Goal: Communication & Community: Connect with others

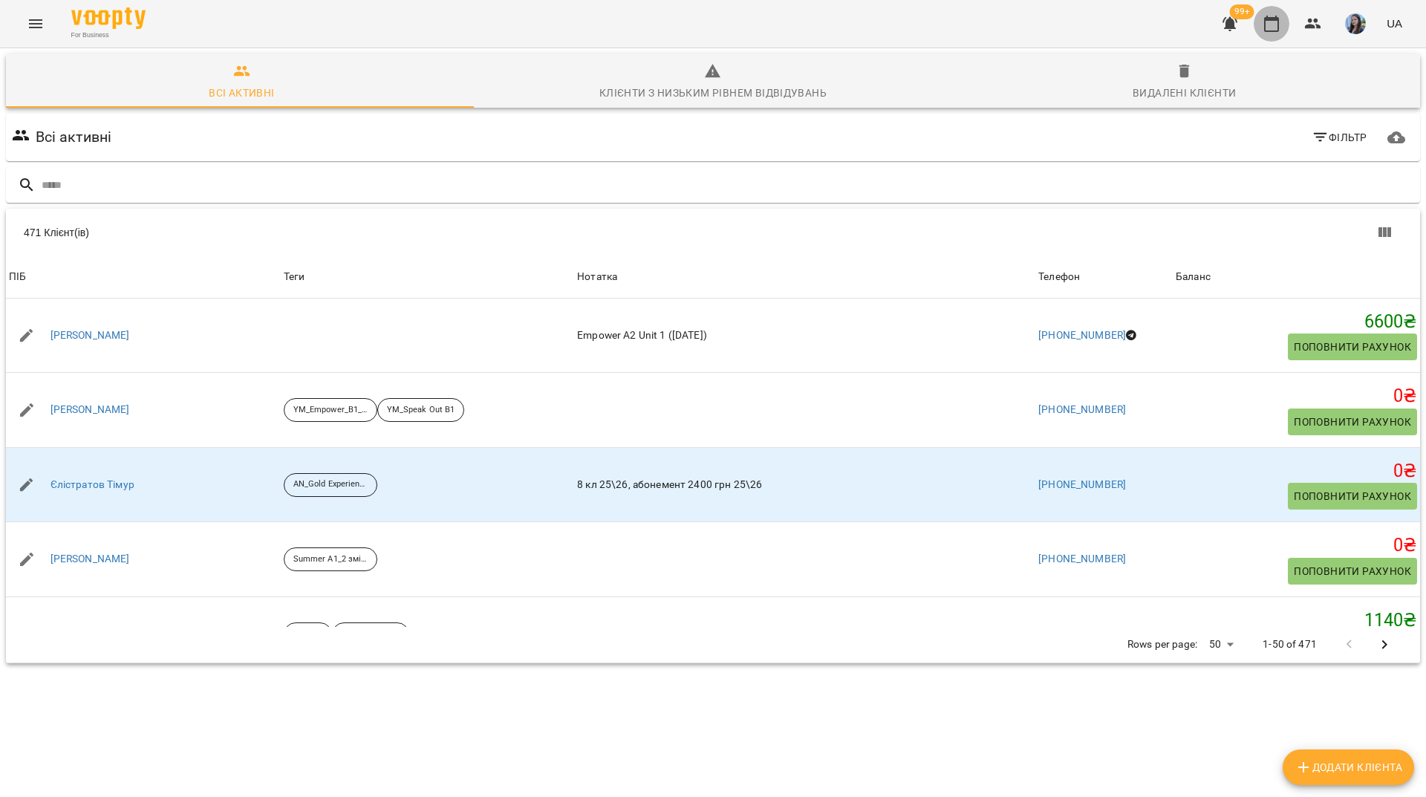
click at [1265, 25] on icon "button" at bounding box center [1272, 24] width 18 height 18
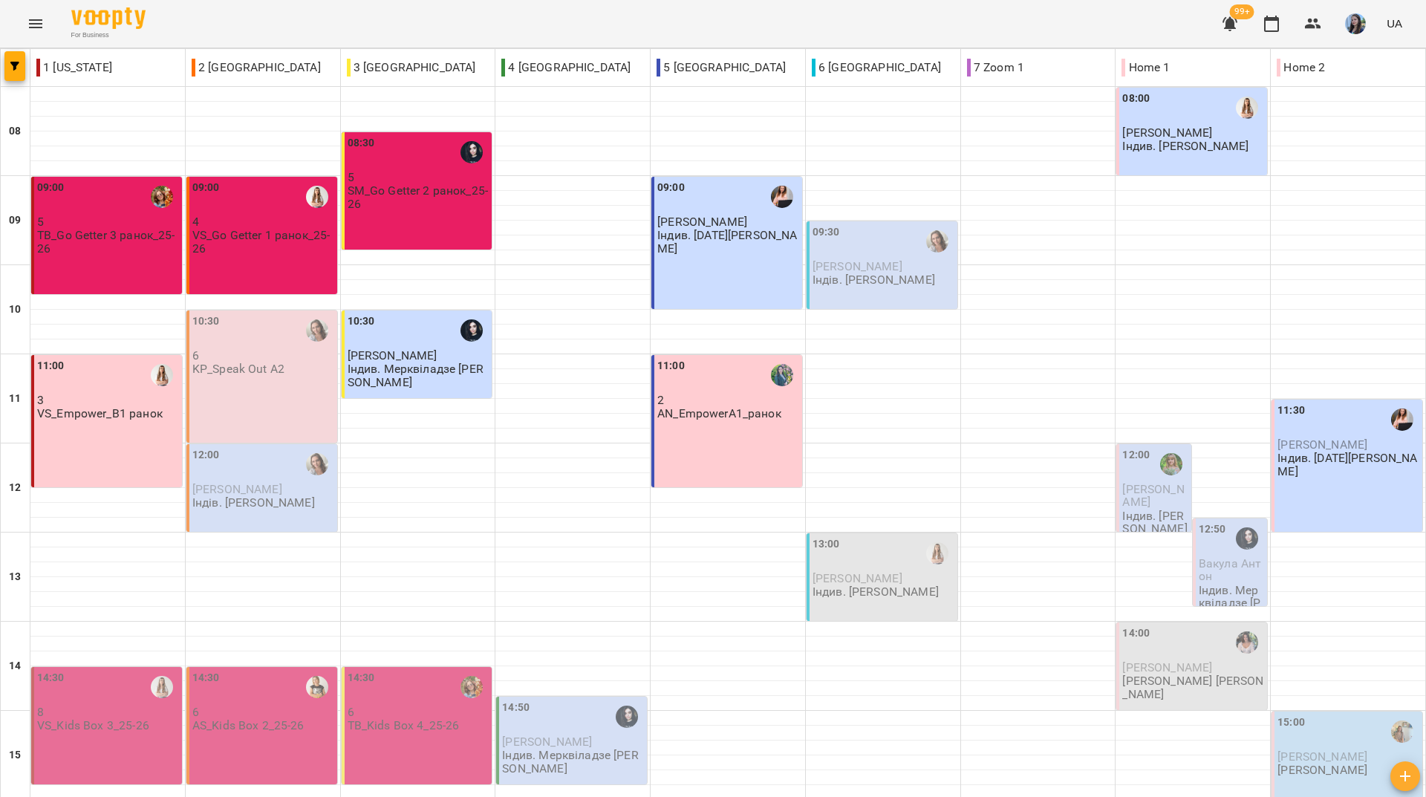
scroll to position [547, 0]
click at [655, 14] on div "For Business 99+ UA" at bounding box center [713, 24] width 1426 height 48
click at [387, 10] on div "For Business 99+ UA" at bounding box center [713, 24] width 1426 height 48
click at [532, 20] on div "For Business 99+ UA" at bounding box center [713, 24] width 1426 height 48
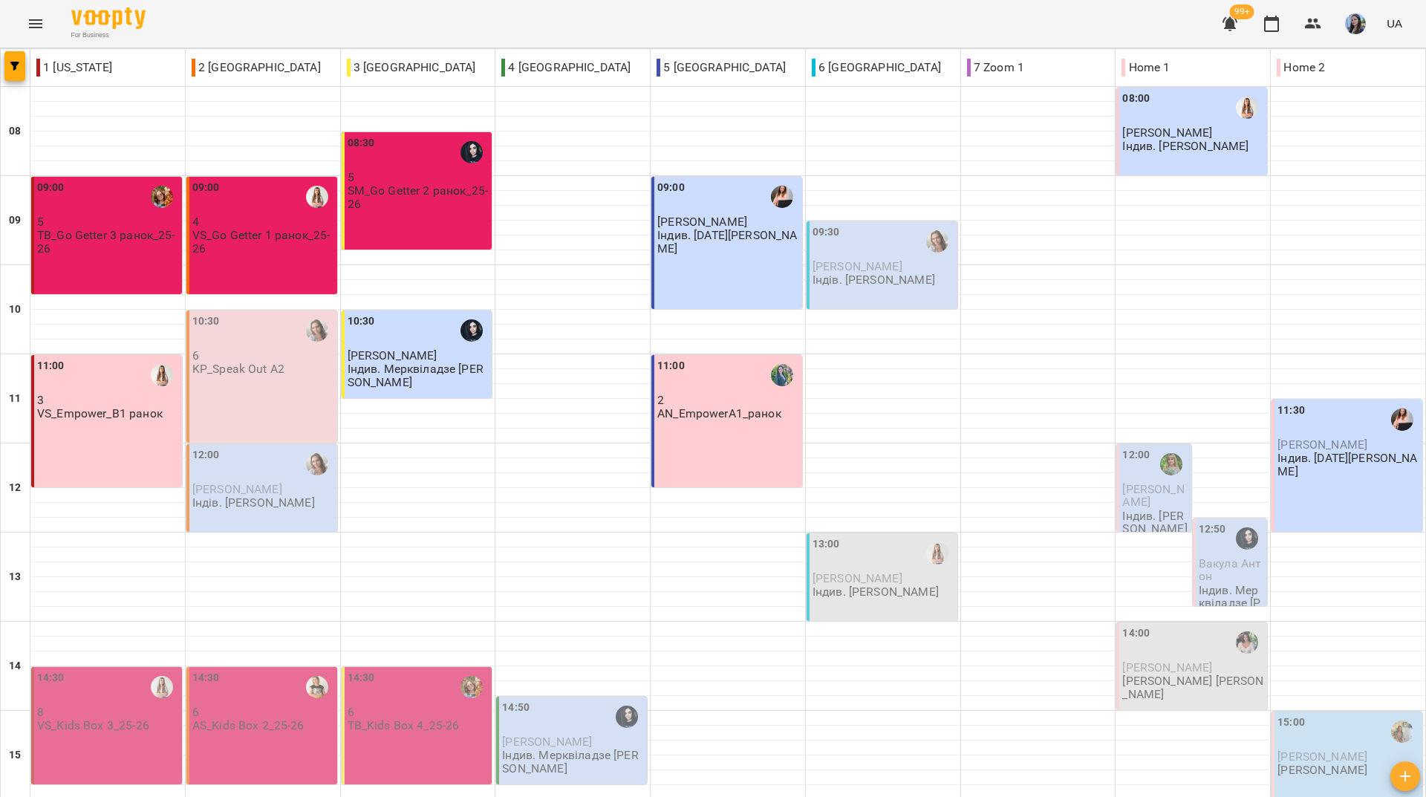
click at [247, 9] on div "For Business 99+ UA" at bounding box center [713, 24] width 1426 height 48
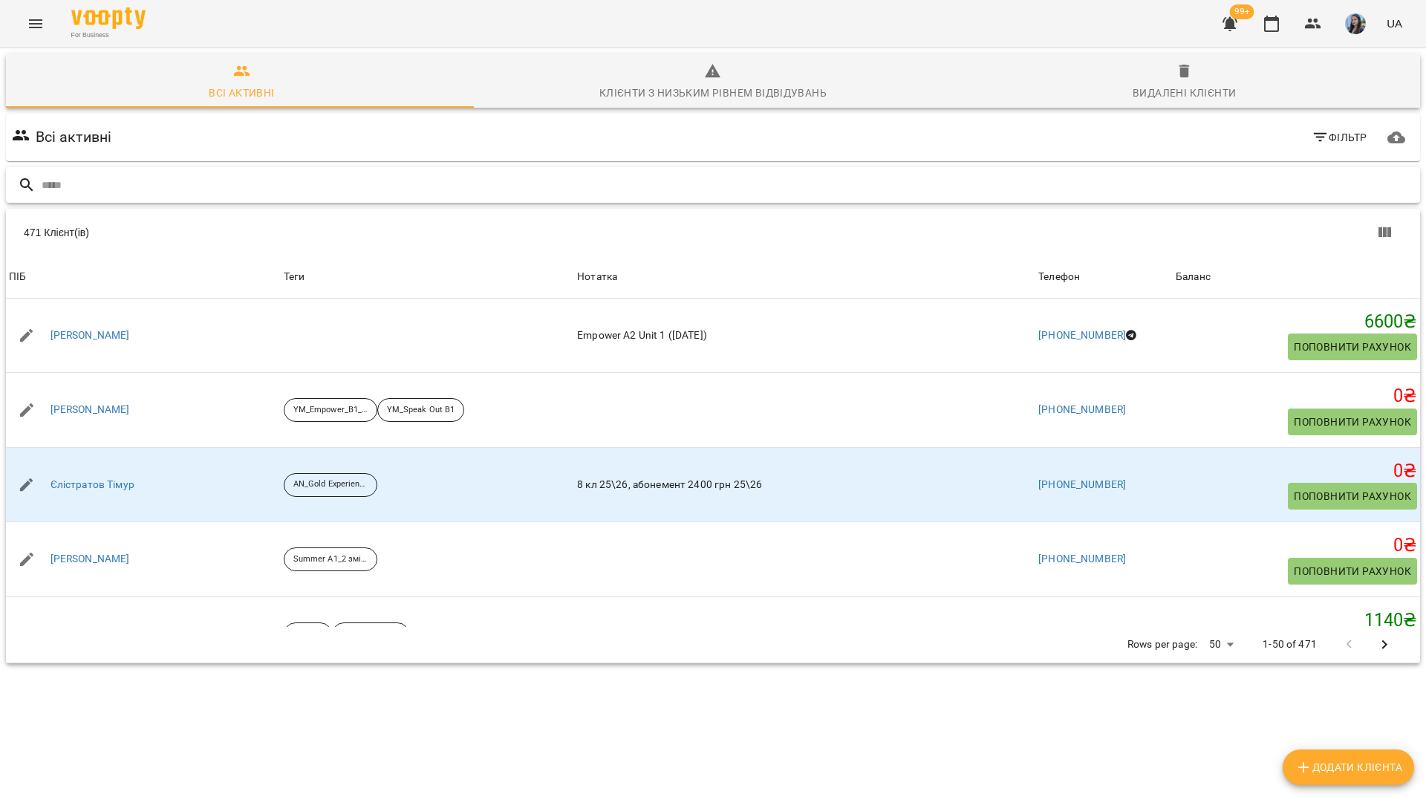
click at [425, 178] on input "text" at bounding box center [728, 185] width 1373 height 25
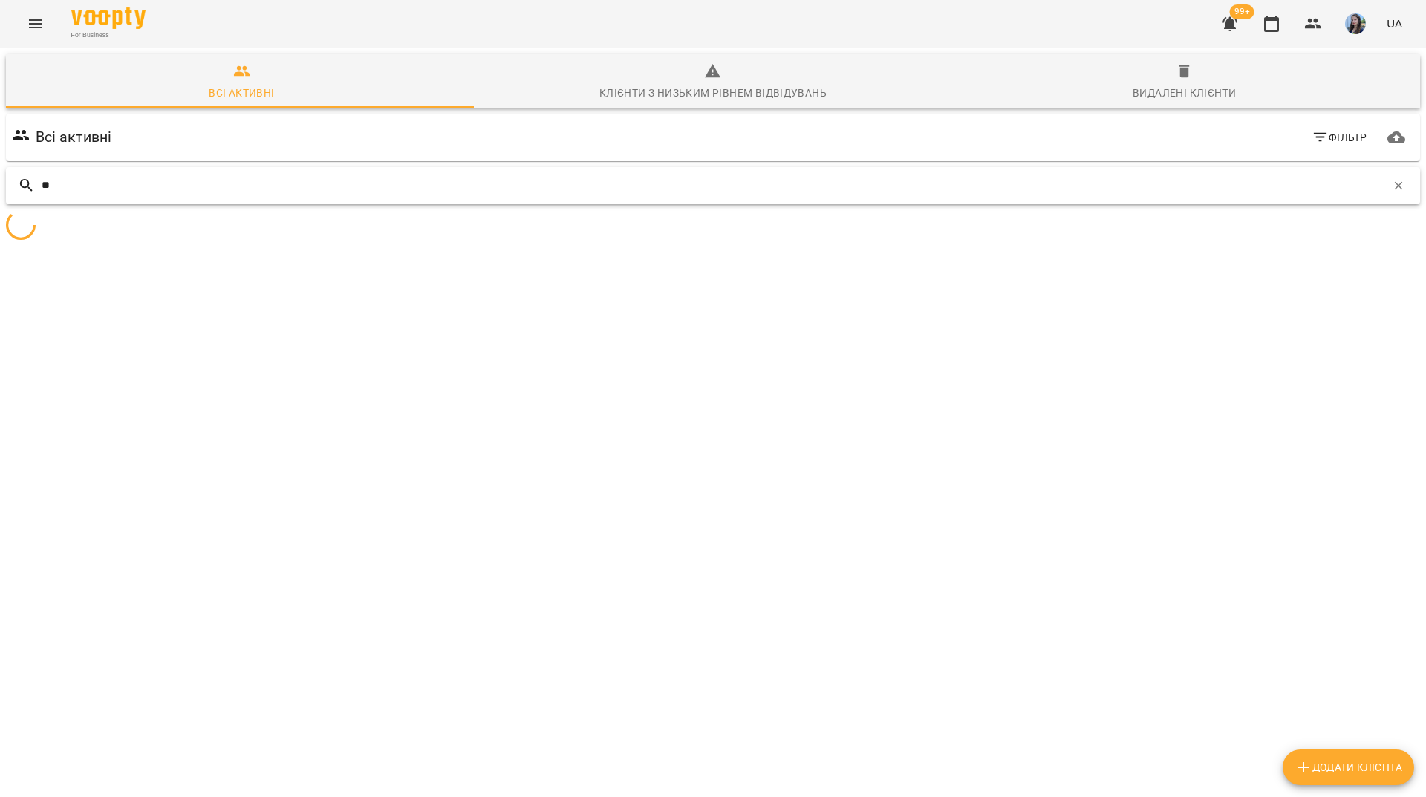
type input "*"
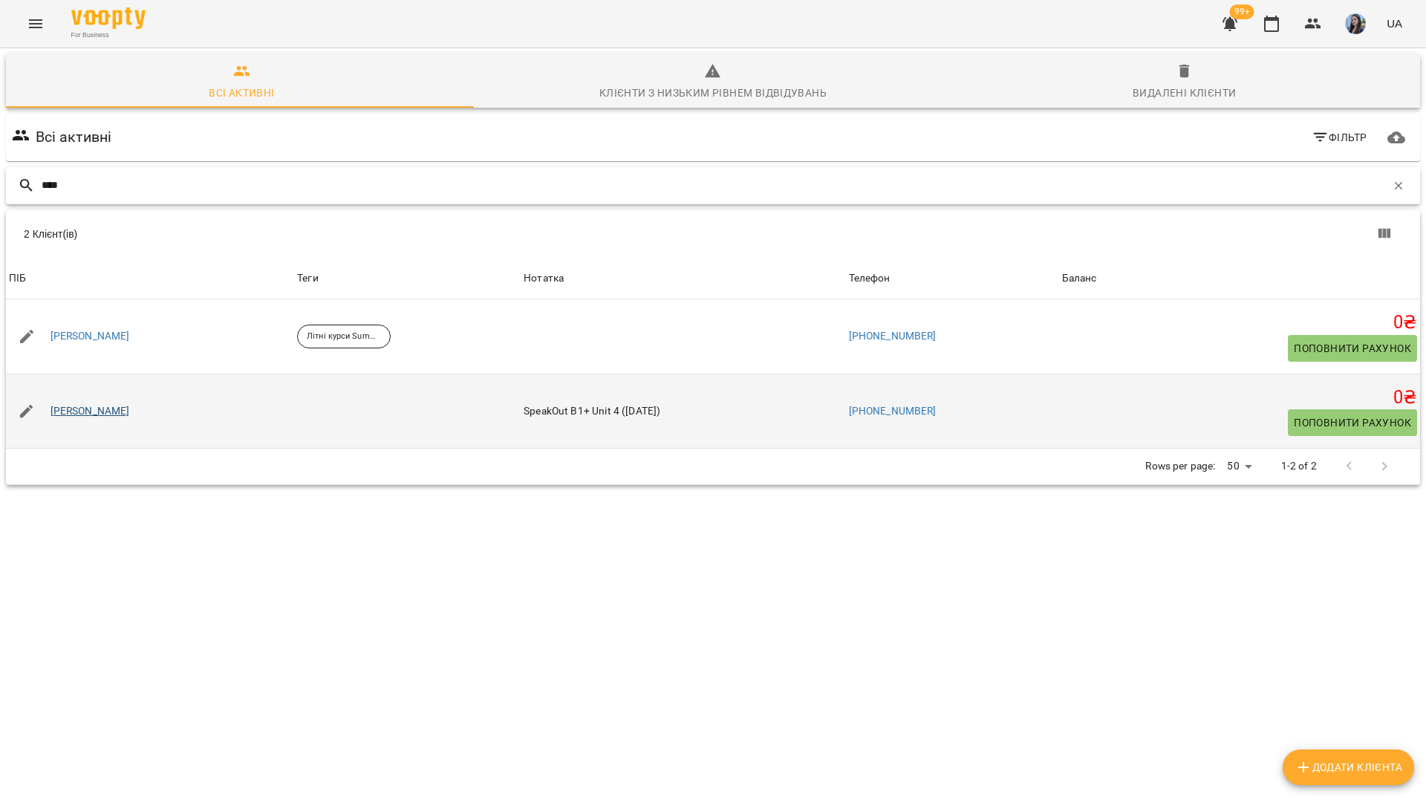
type input "****"
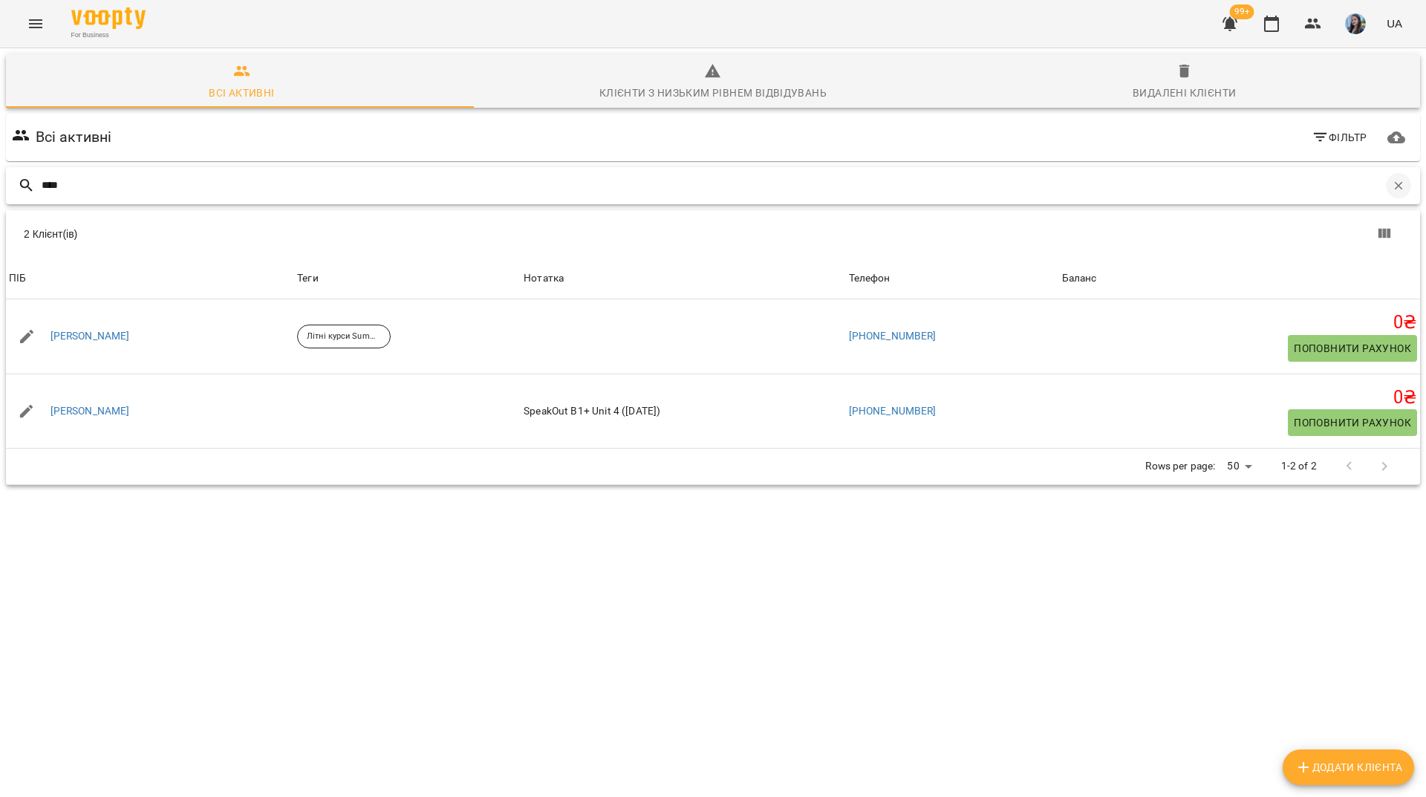
click at [1395, 188] on icon "button" at bounding box center [1399, 185] width 8 height 8
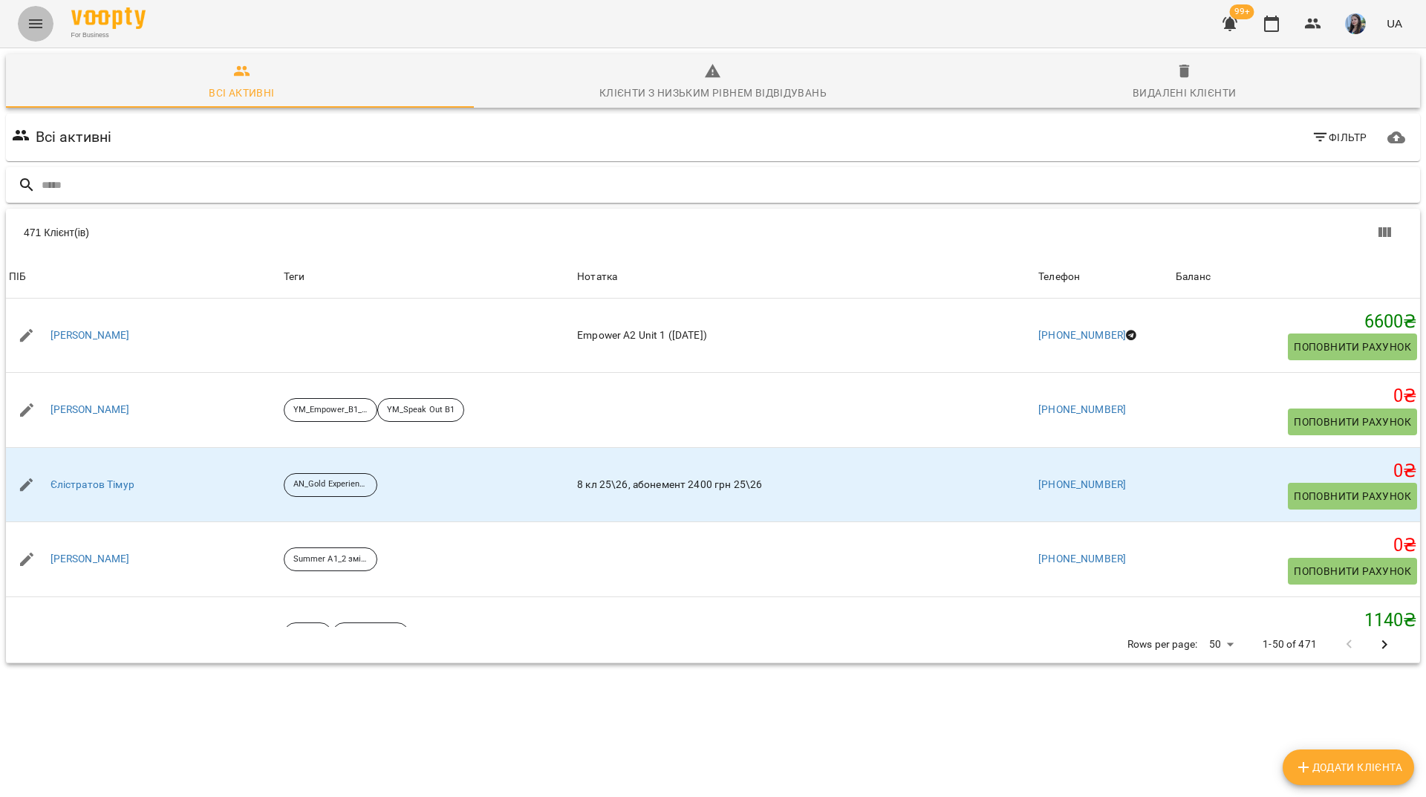
click at [42, 21] on icon "Menu" at bounding box center [36, 24] width 18 height 18
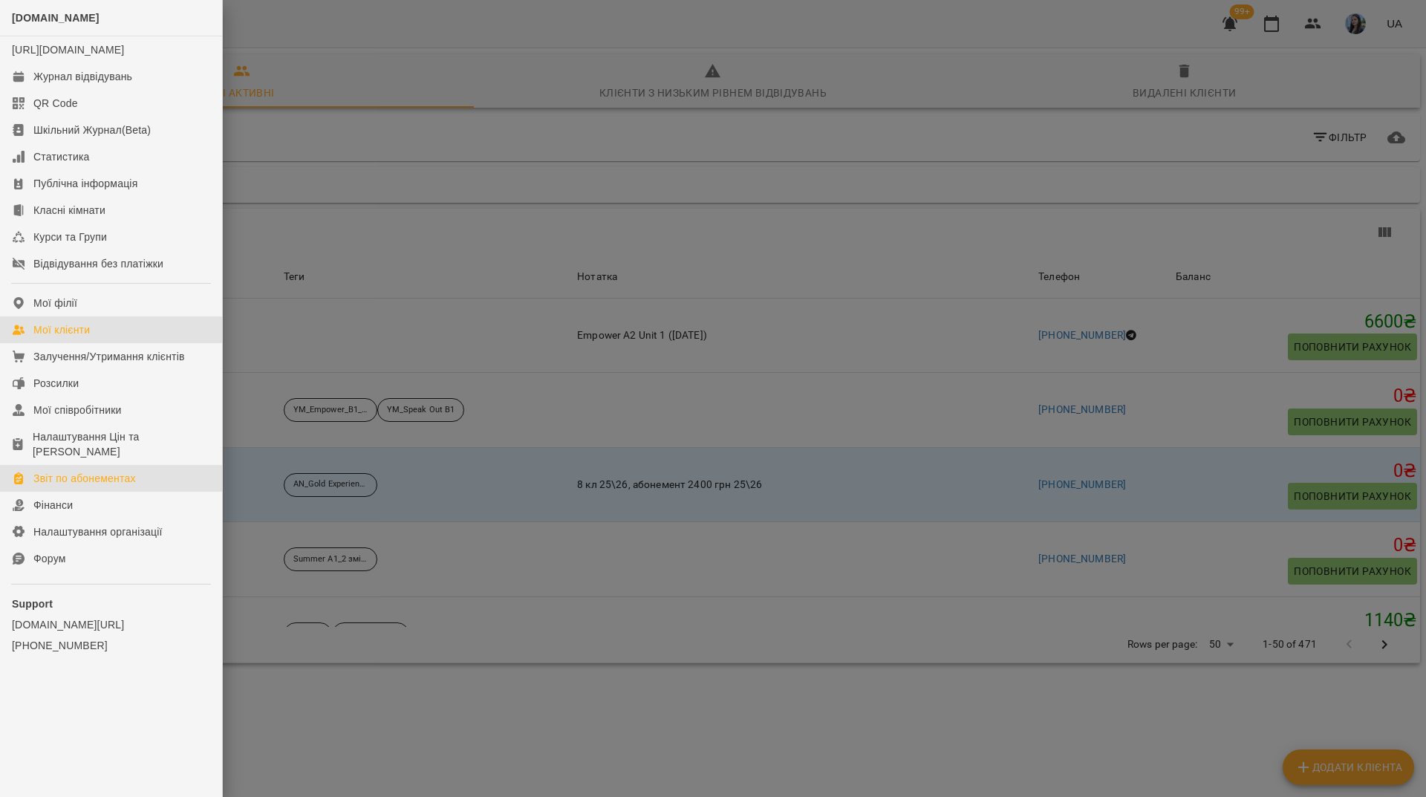
click at [190, 470] on link "Звіт по абонементах" at bounding box center [111, 478] width 222 height 27
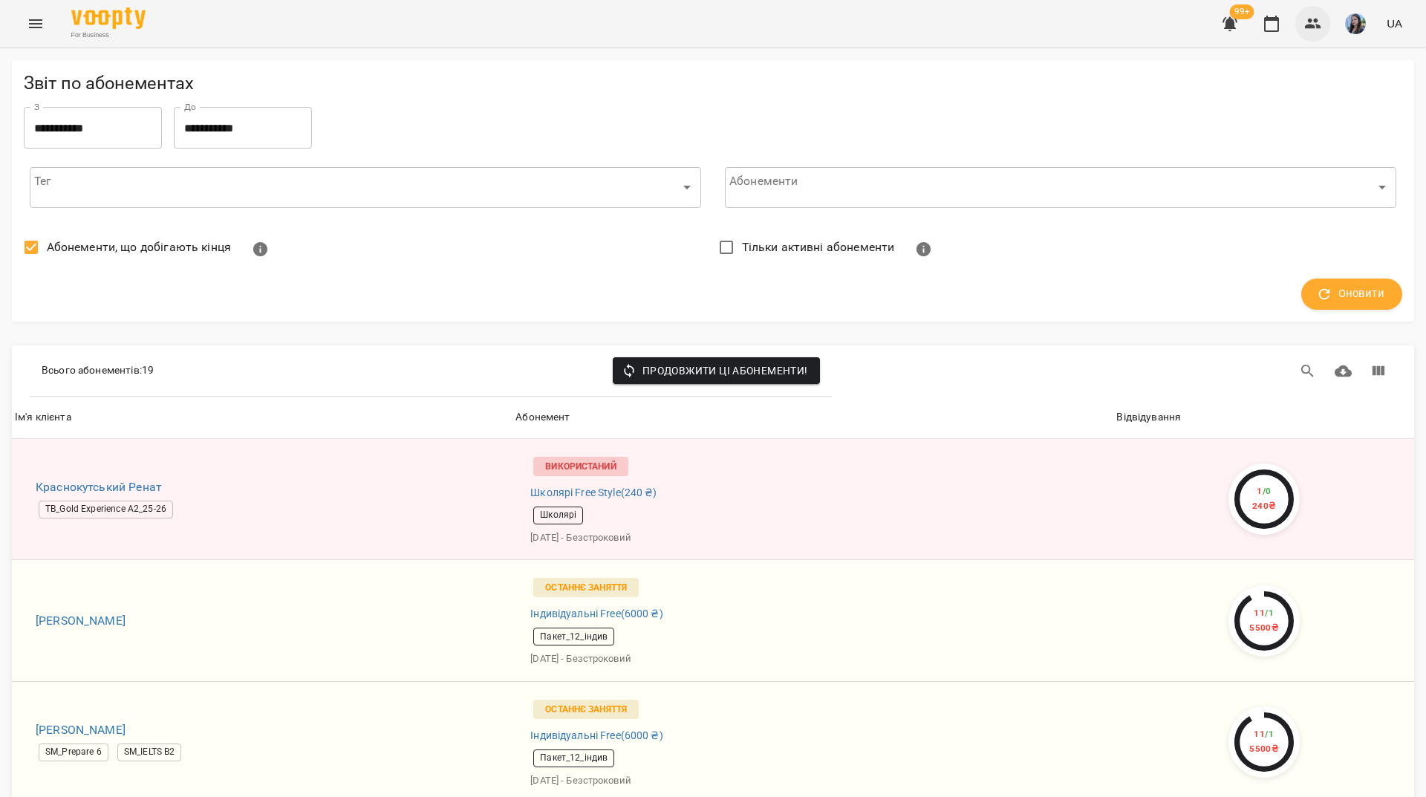
click at [1331, 27] on button "button" at bounding box center [1313, 24] width 36 height 36
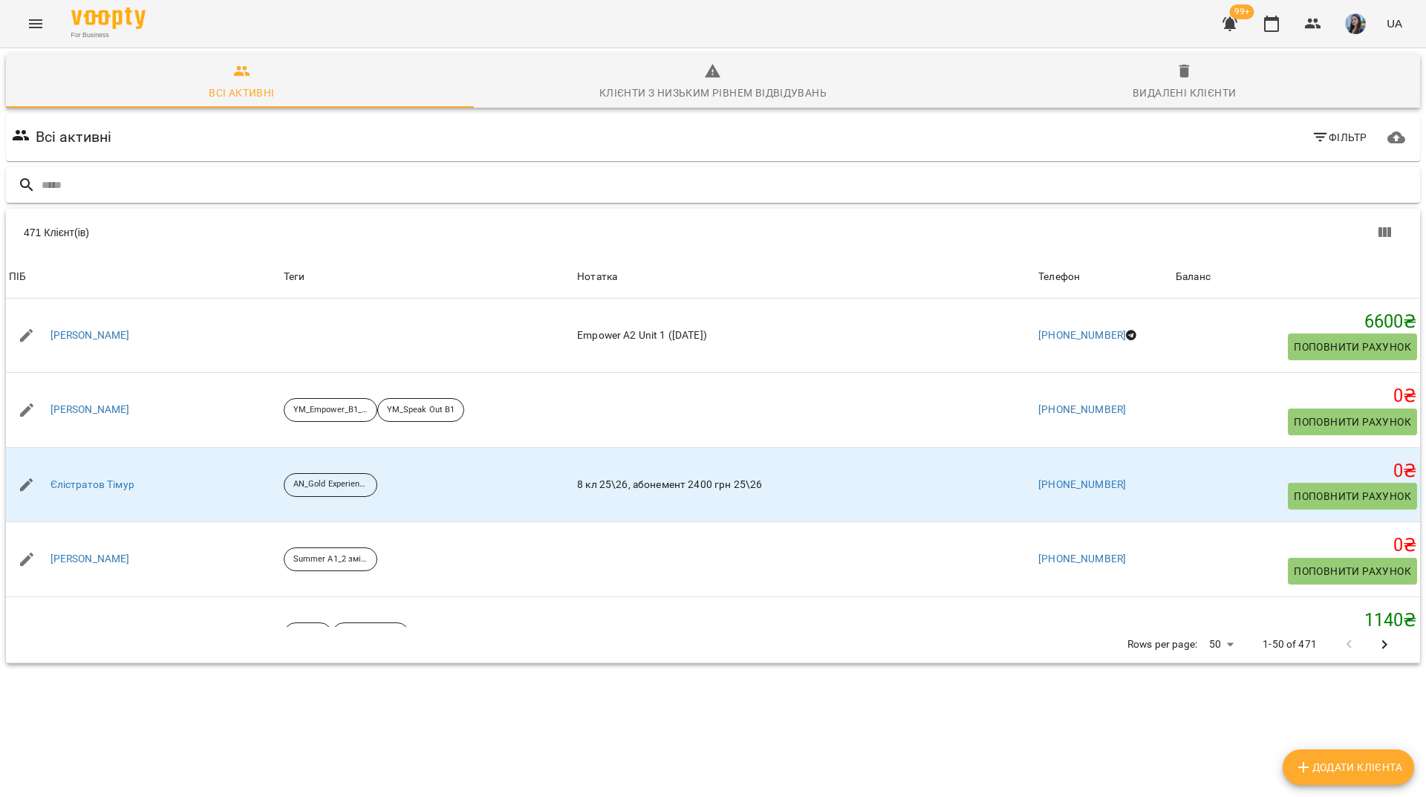
click at [735, 177] on input "text" at bounding box center [728, 185] width 1373 height 25
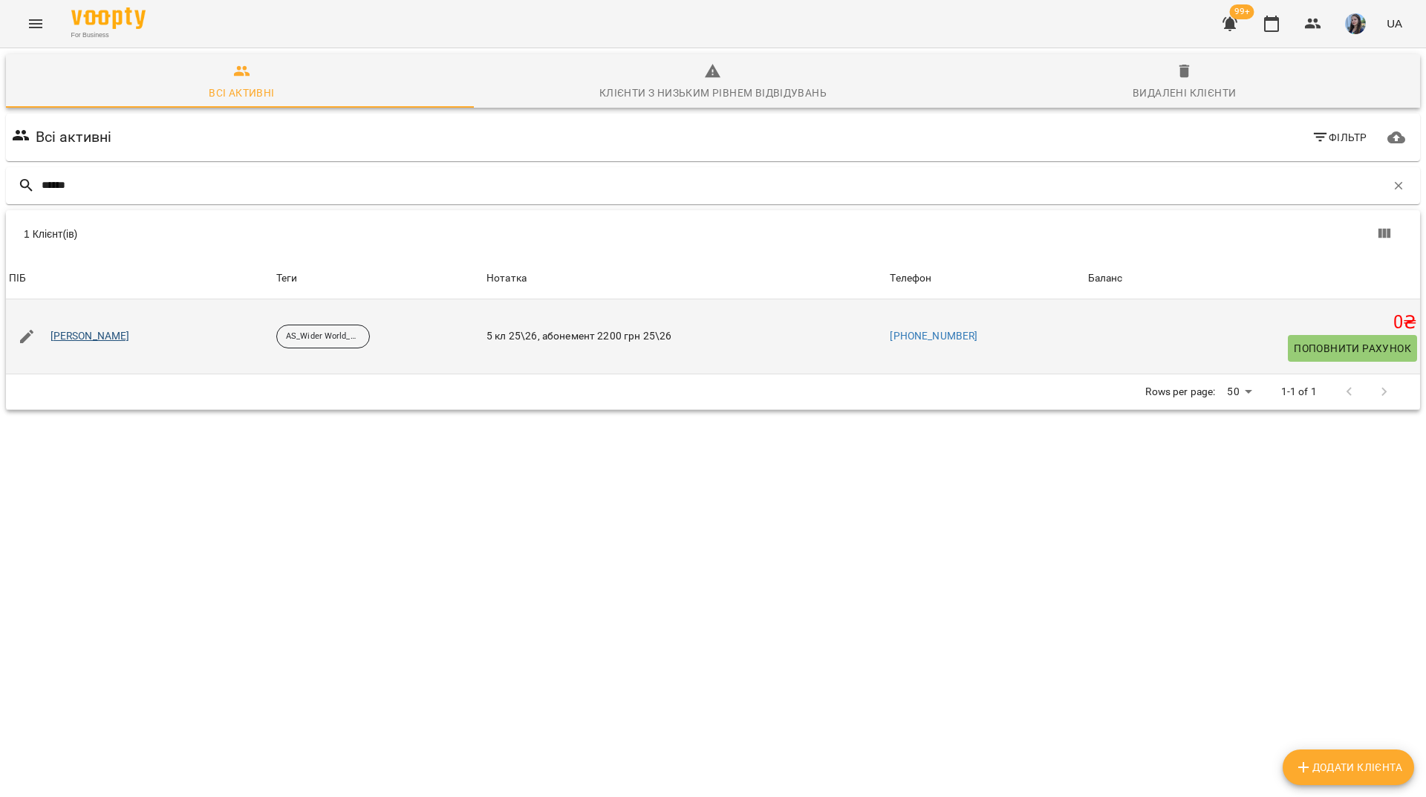
type input "*****"
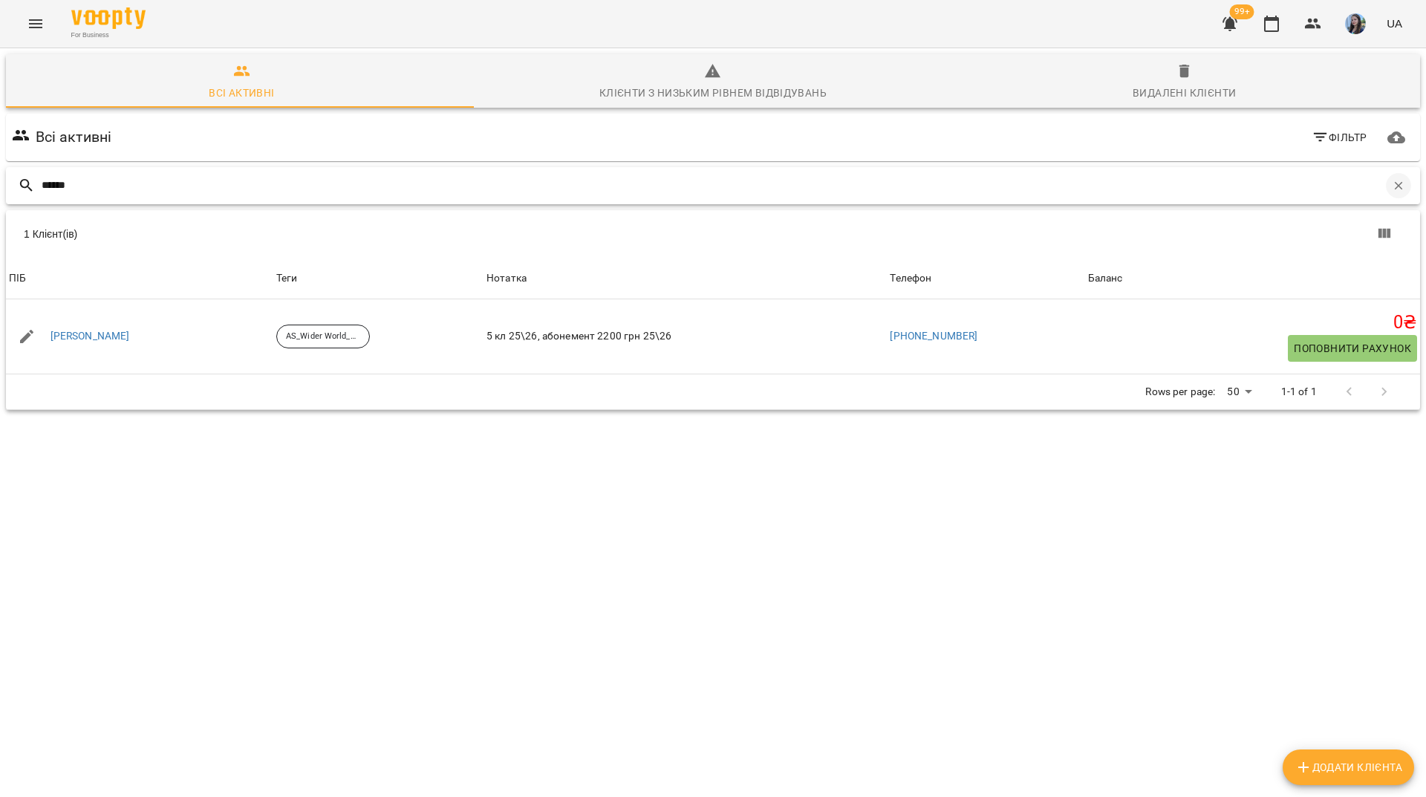
click at [1392, 189] on icon "button" at bounding box center [1398, 185] width 13 height 13
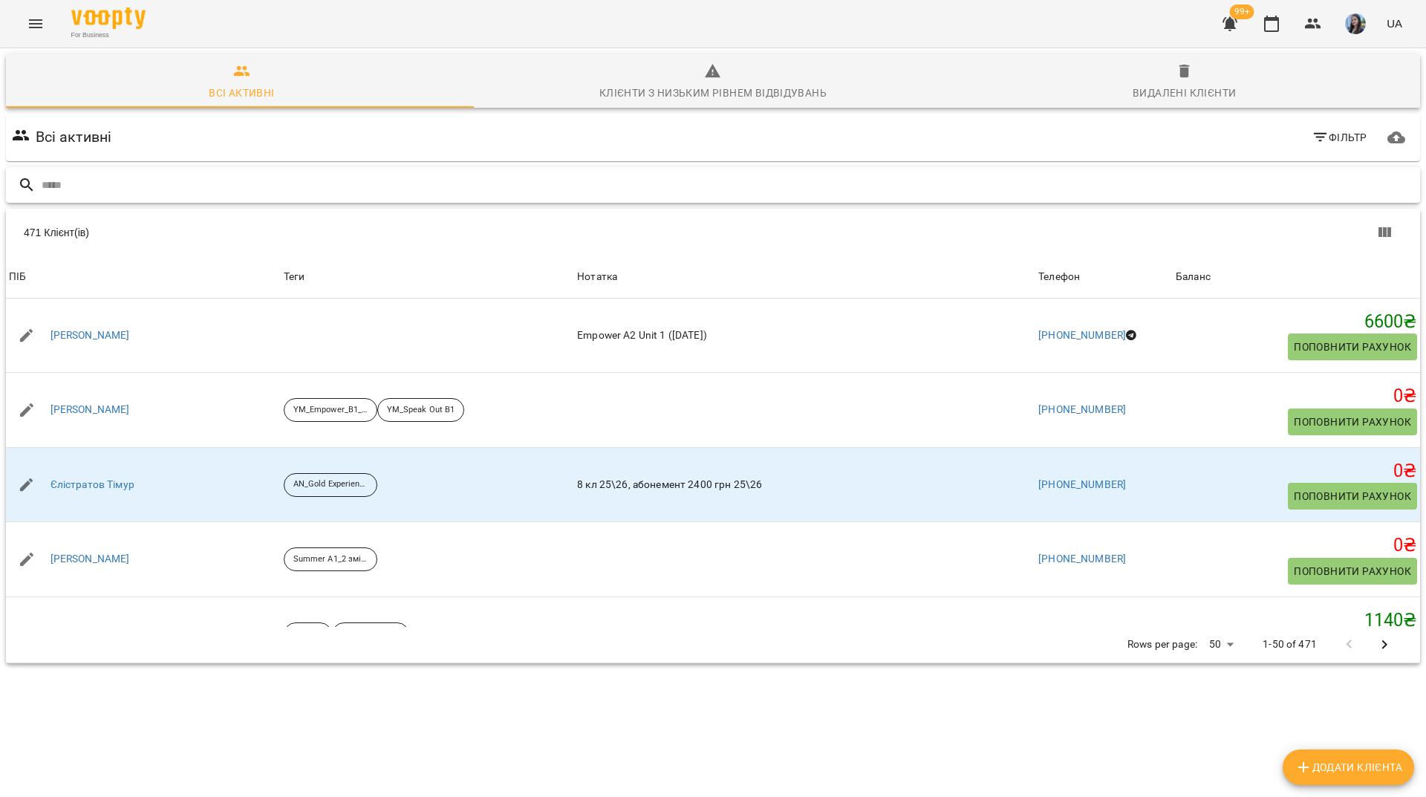
click at [855, 192] on input "text" at bounding box center [728, 185] width 1373 height 25
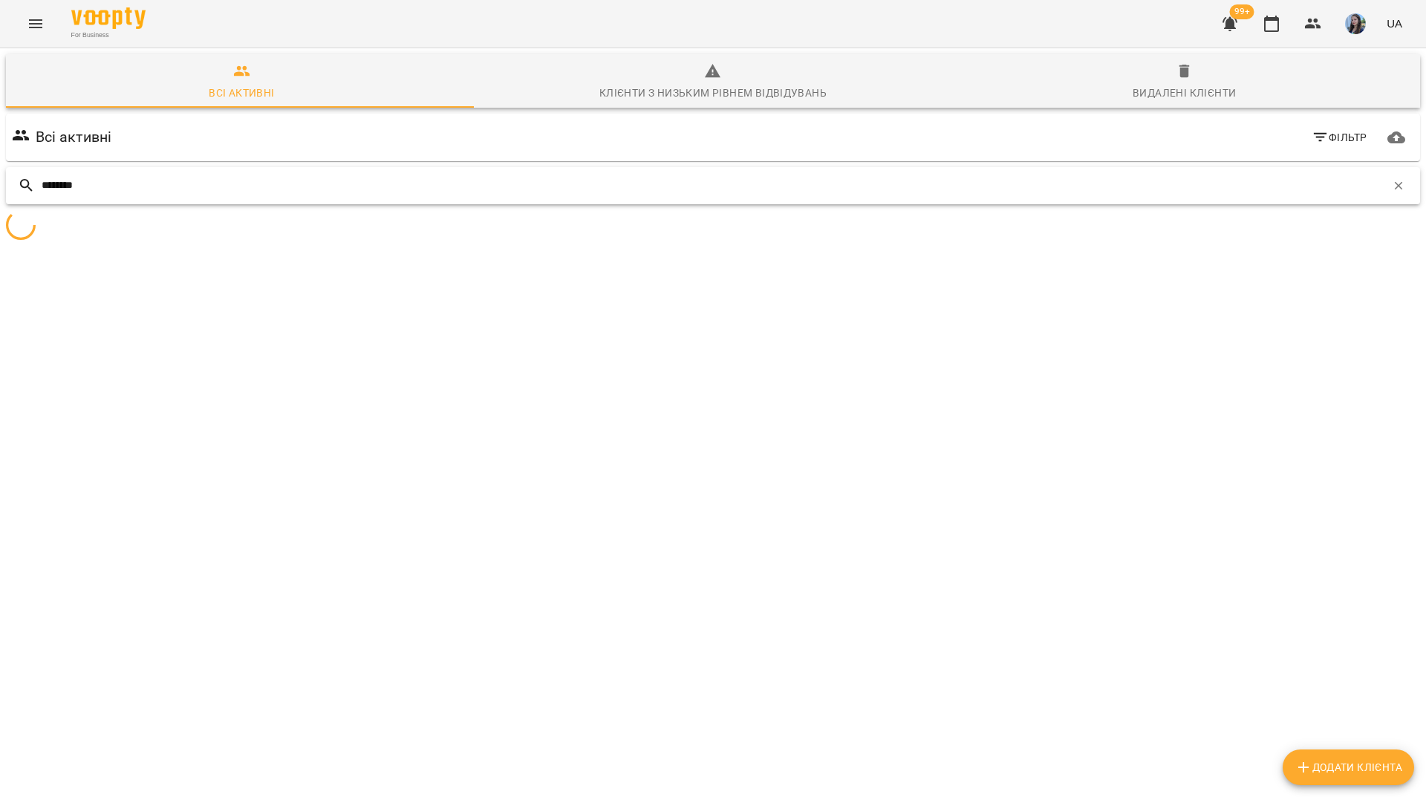
type input "*******"
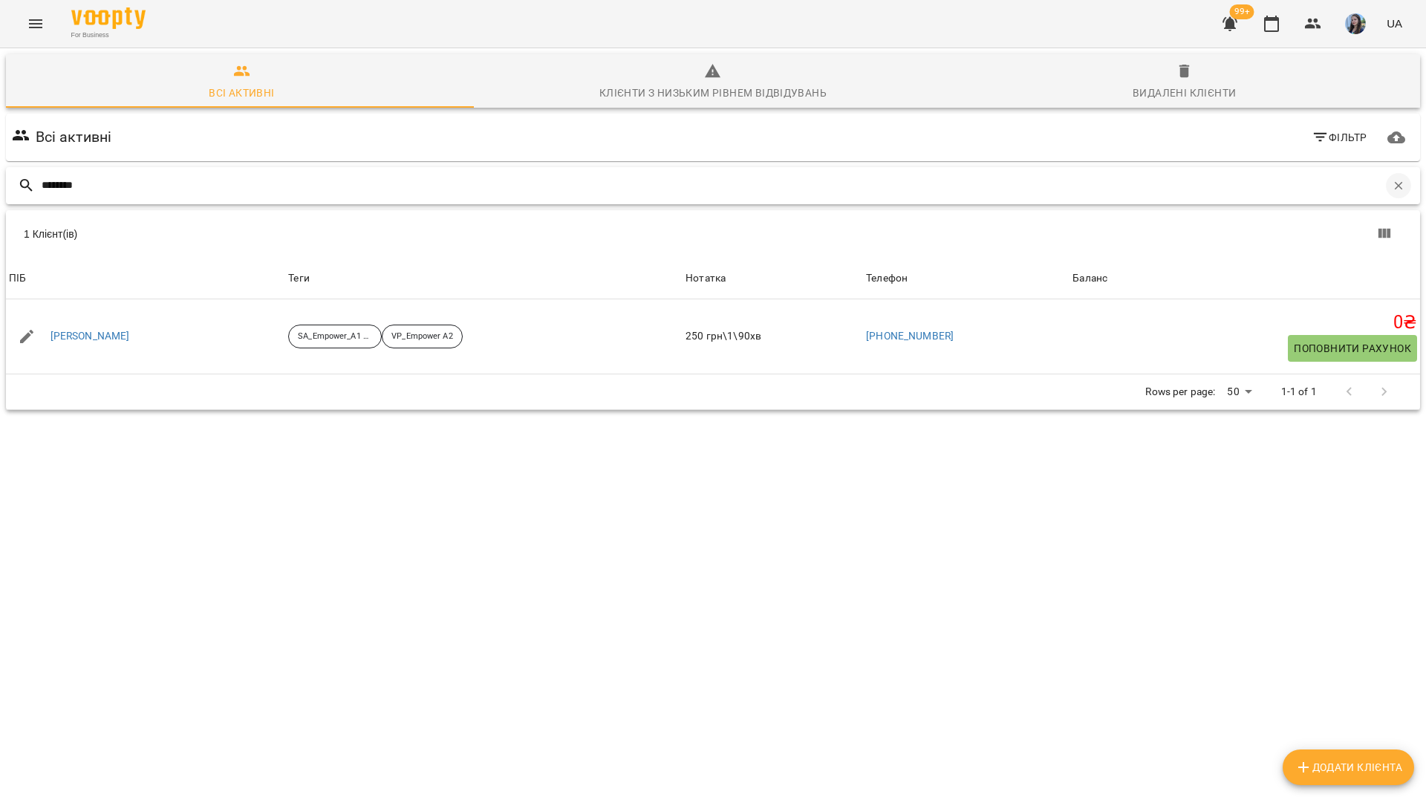
click at [1392, 189] on icon "button" at bounding box center [1398, 185] width 13 height 13
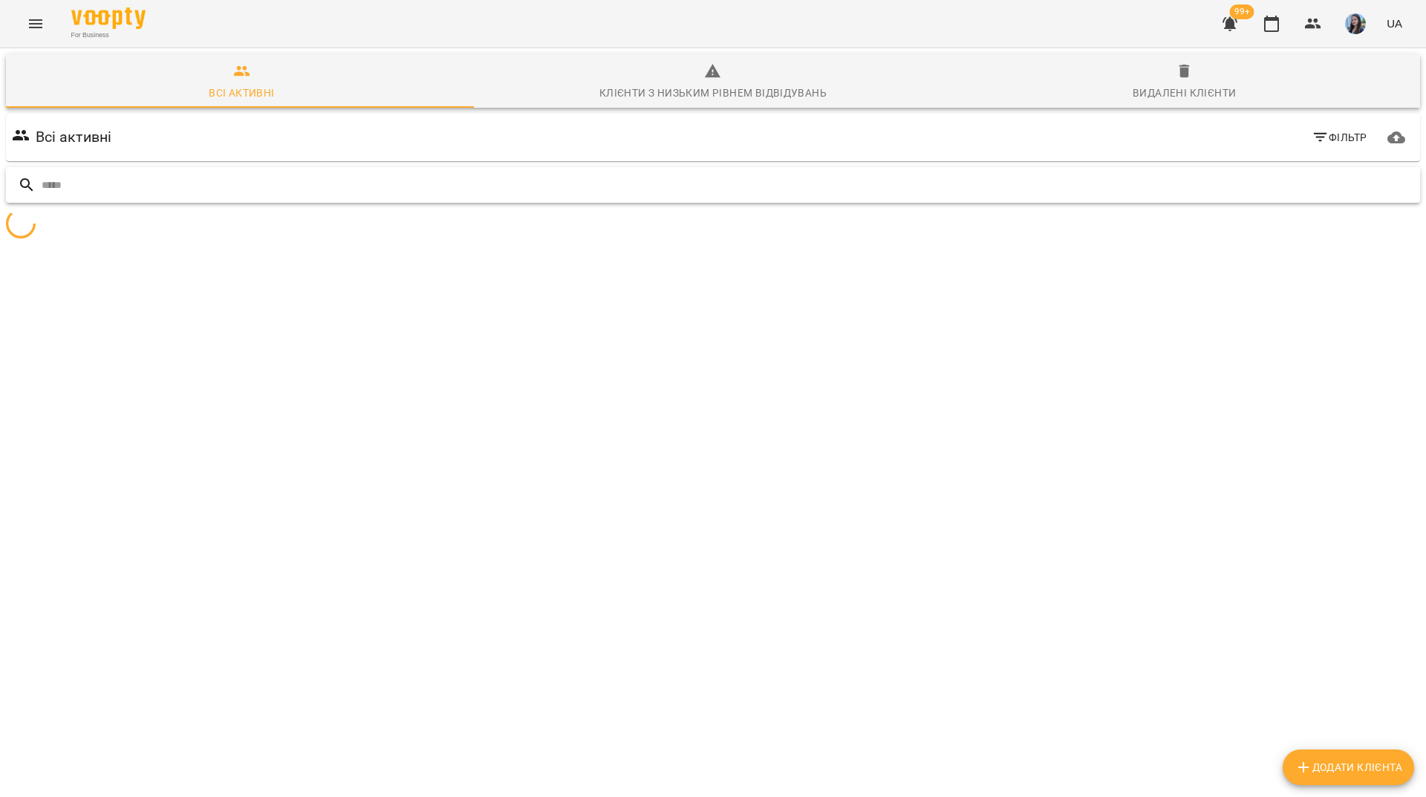
click at [1383, 187] on input "text" at bounding box center [728, 185] width 1373 height 25
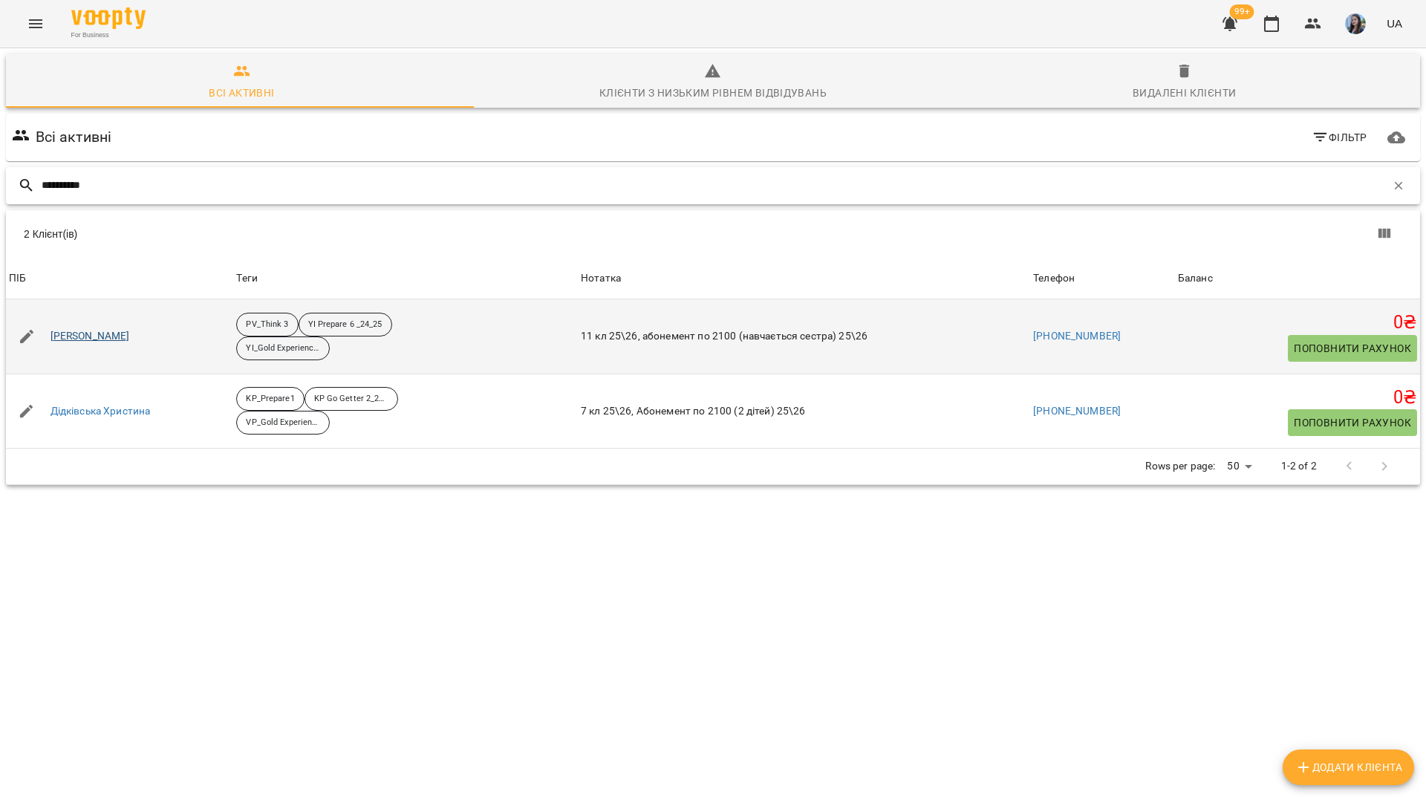
type input "**********"
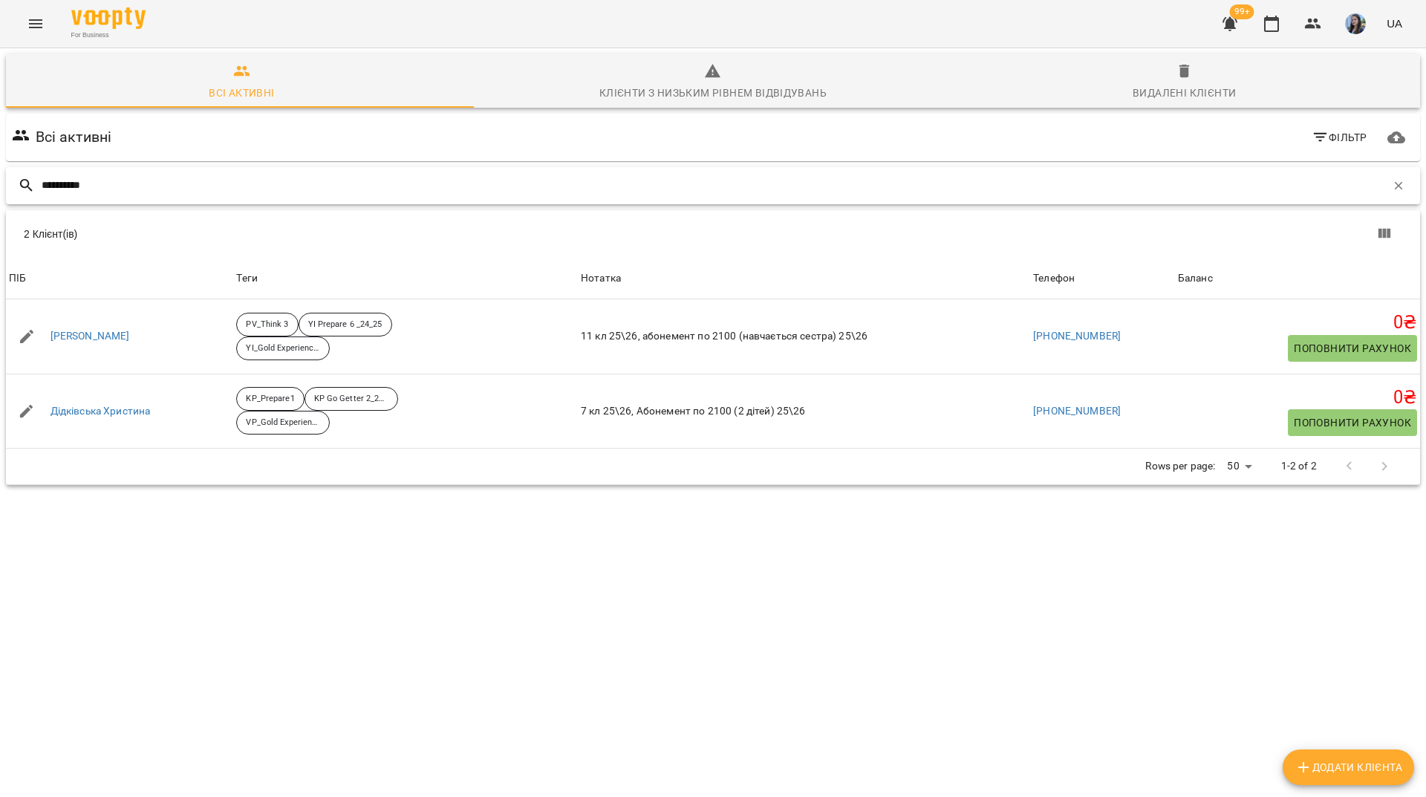
click at [1373, 188] on input "**********" at bounding box center [714, 185] width 1344 height 25
click at [1395, 188] on icon "button" at bounding box center [1399, 185] width 8 height 8
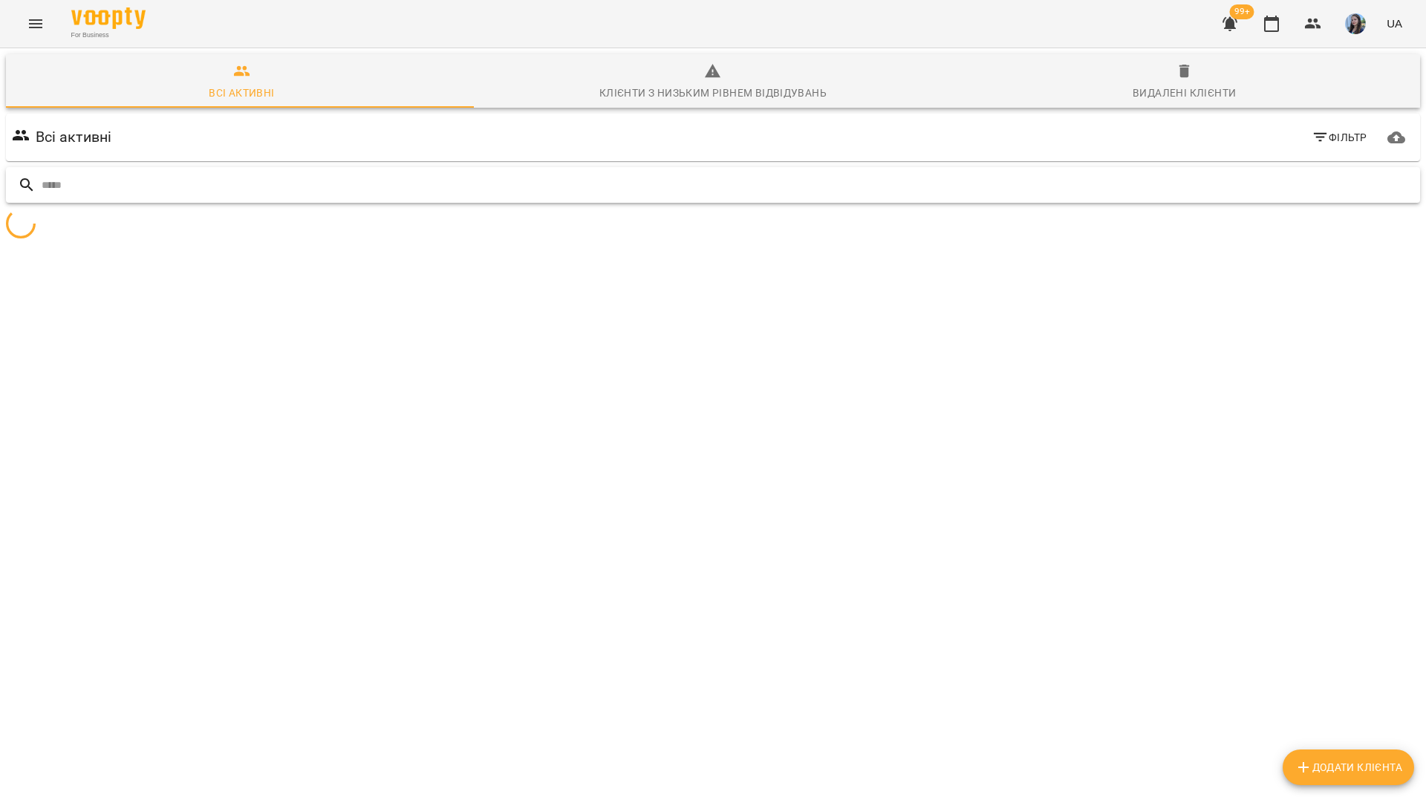
click at [1373, 189] on input "text" at bounding box center [728, 185] width 1373 height 25
type input "*"
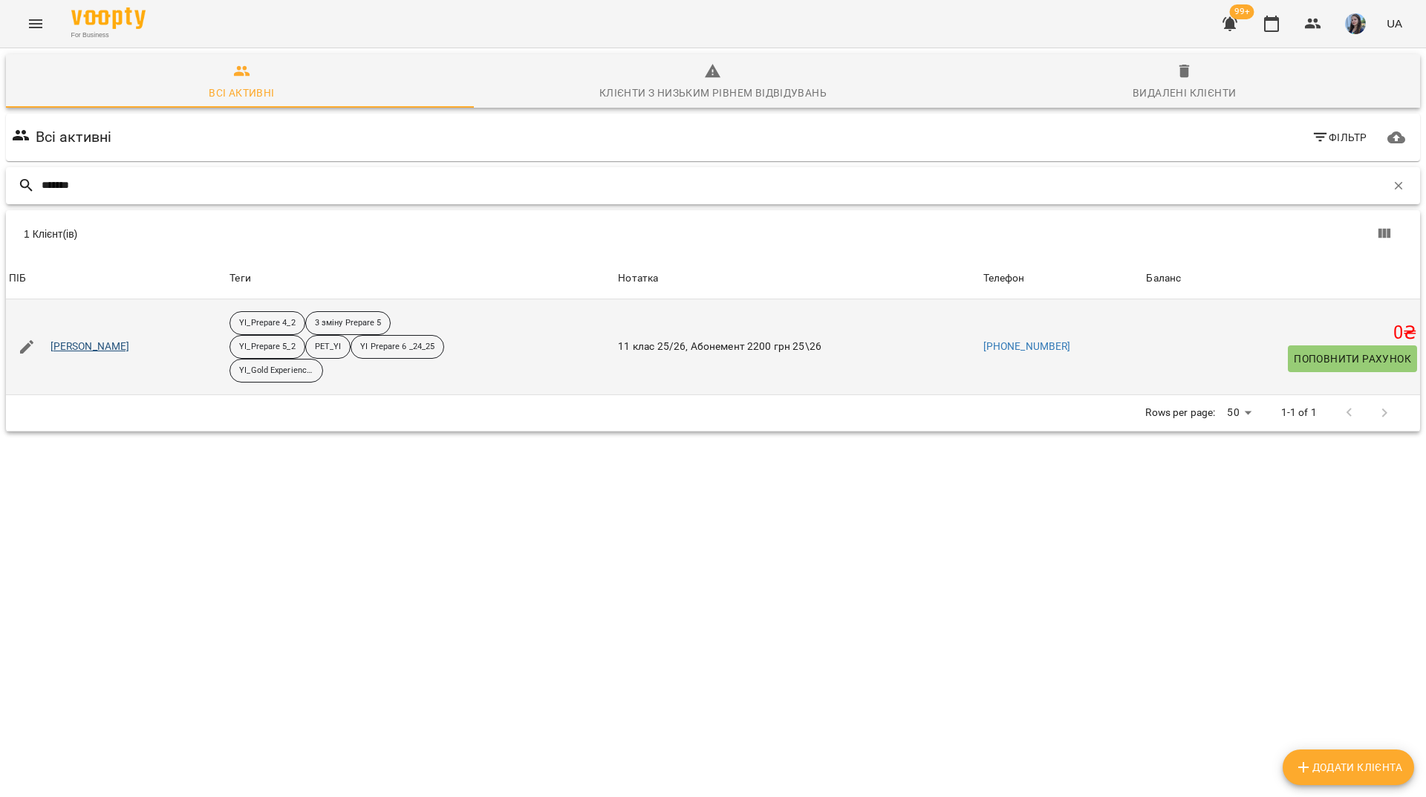
type input "*******"
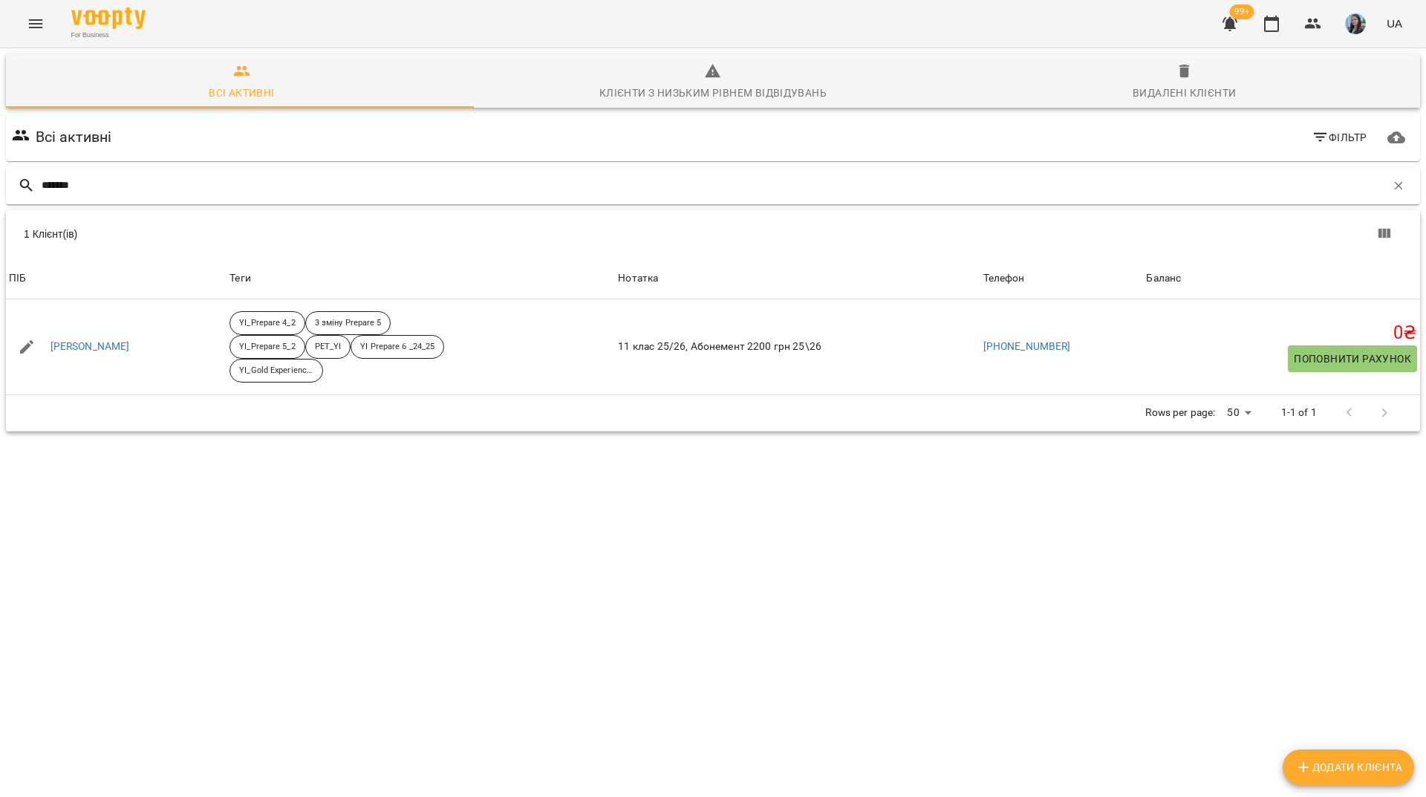
drag, startPoint x: 1399, startPoint y: 195, endPoint x: 1361, endPoint y: 181, distance: 39.5
click at [1399, 195] on div "*******" at bounding box center [713, 185] width 1414 height 37
click at [1362, 181] on input "*******" at bounding box center [714, 185] width 1344 height 25
click at [1392, 188] on icon "button" at bounding box center [1398, 185] width 13 height 13
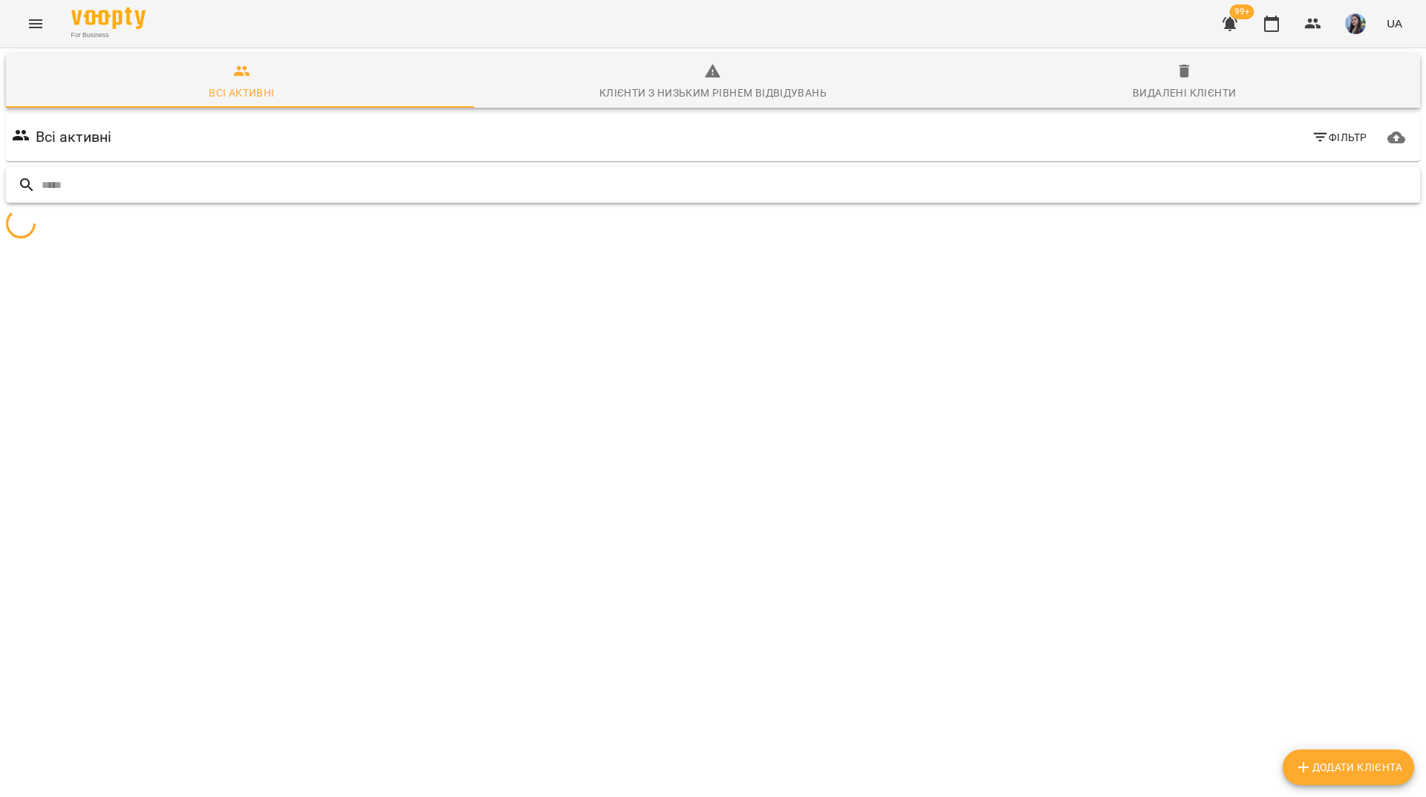
click at [1382, 188] on input "text" at bounding box center [728, 185] width 1373 height 25
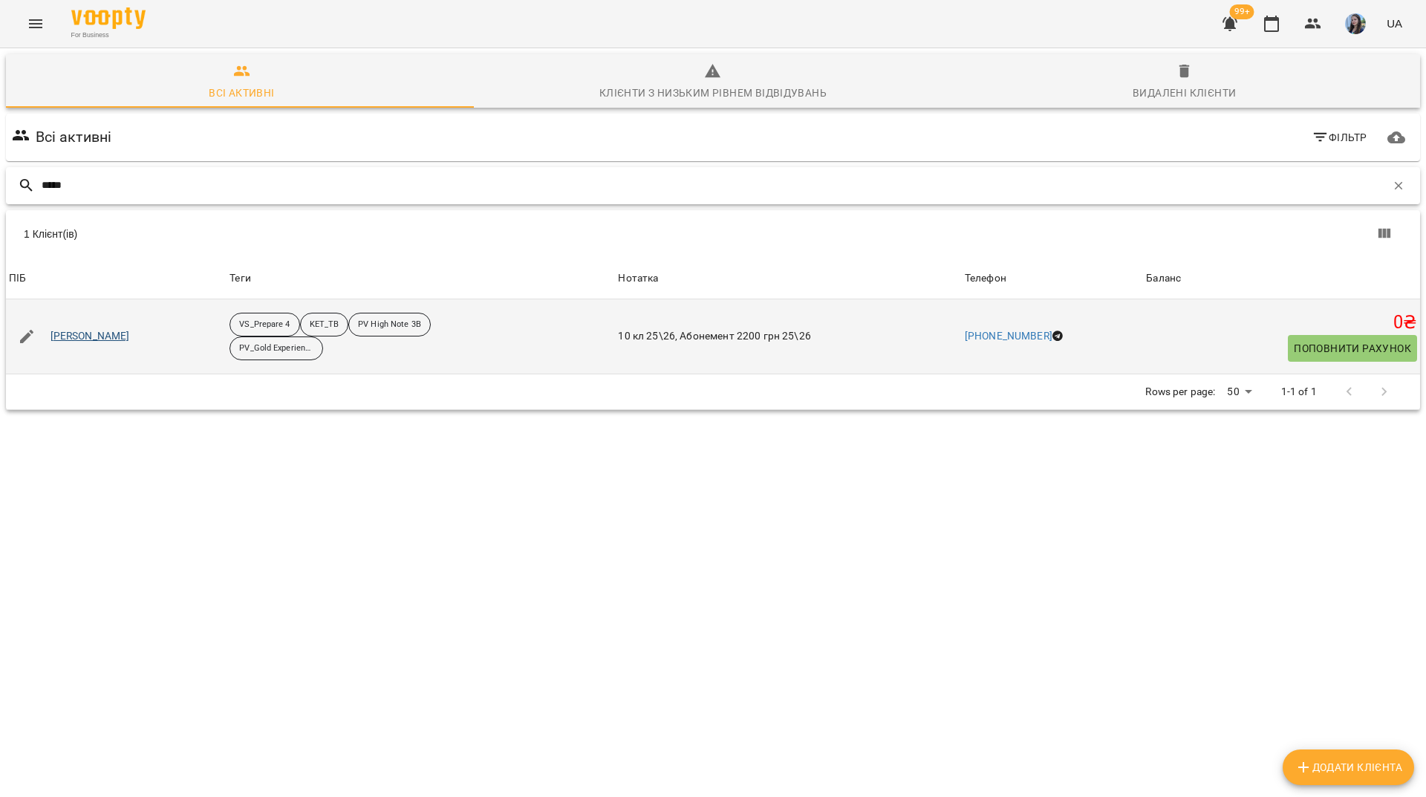
type input "*****"
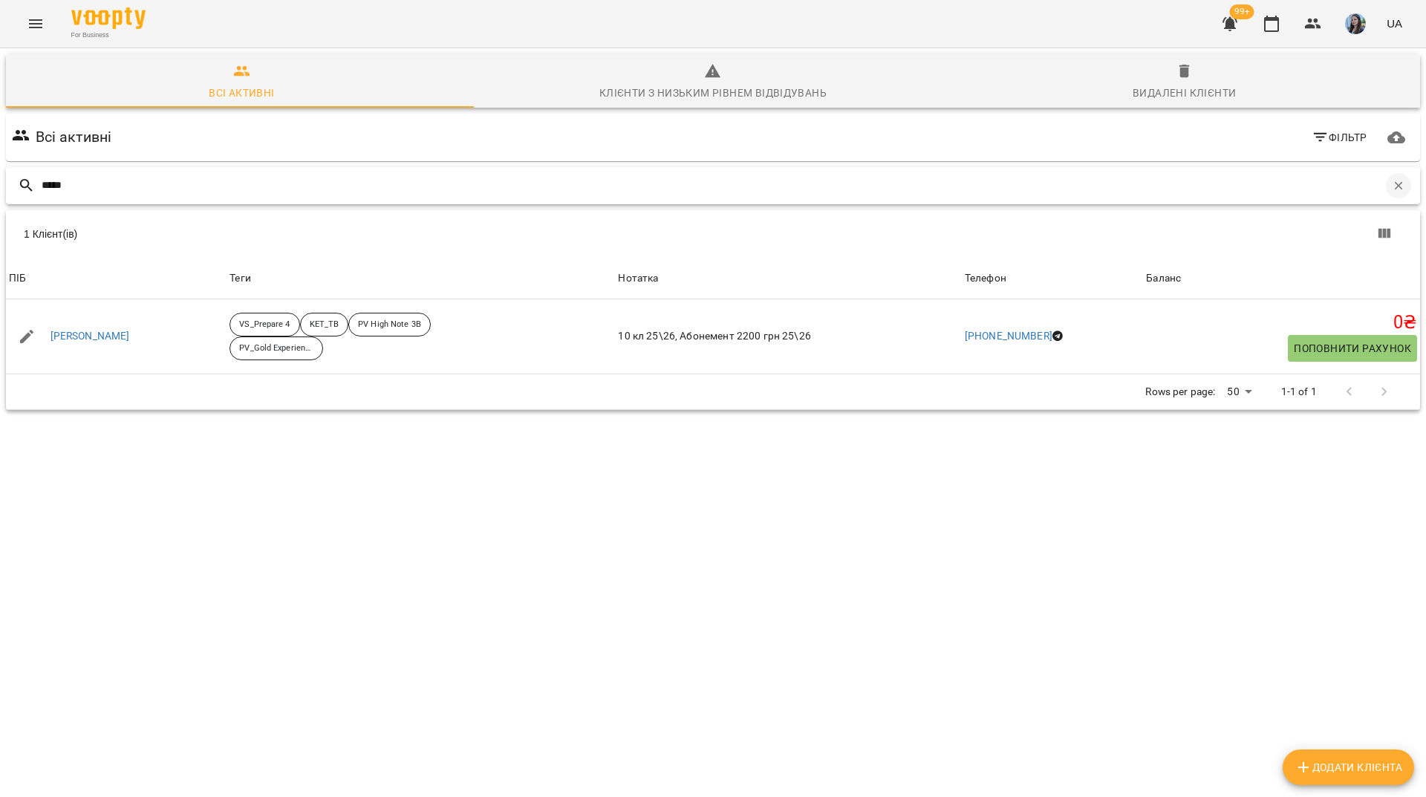
click at [1395, 189] on icon "button" at bounding box center [1399, 185] width 8 height 8
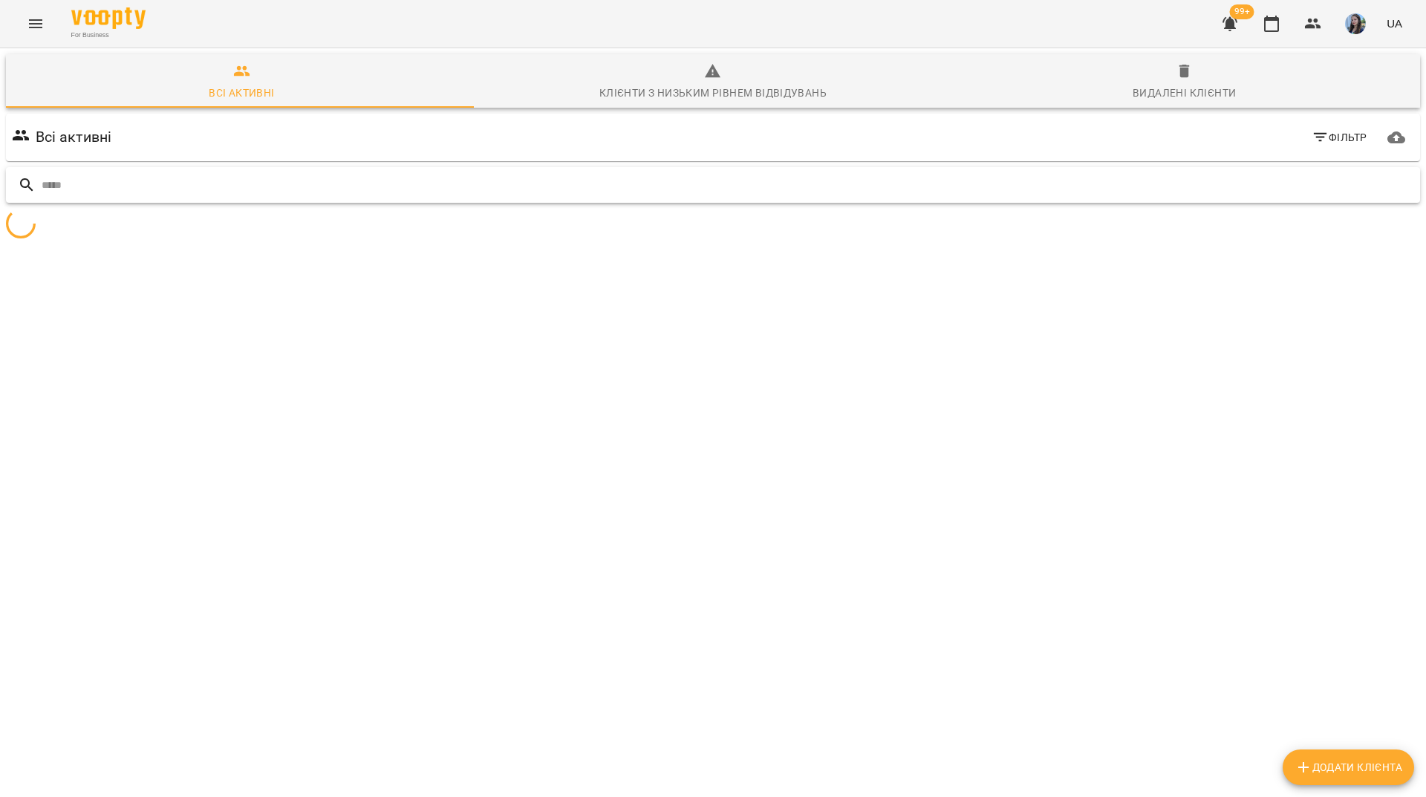
click at [1357, 187] on input "text" at bounding box center [728, 185] width 1373 height 25
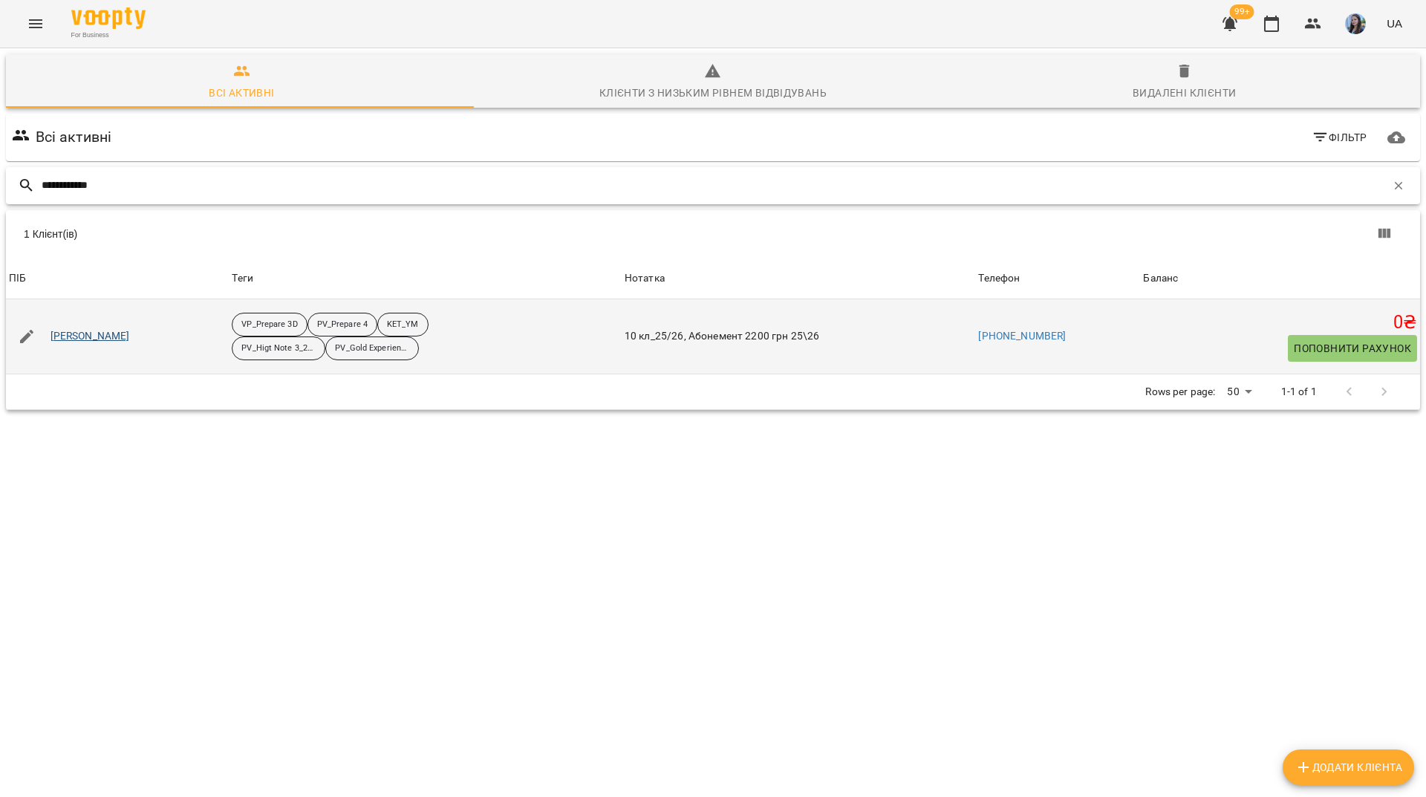
type input "**********"
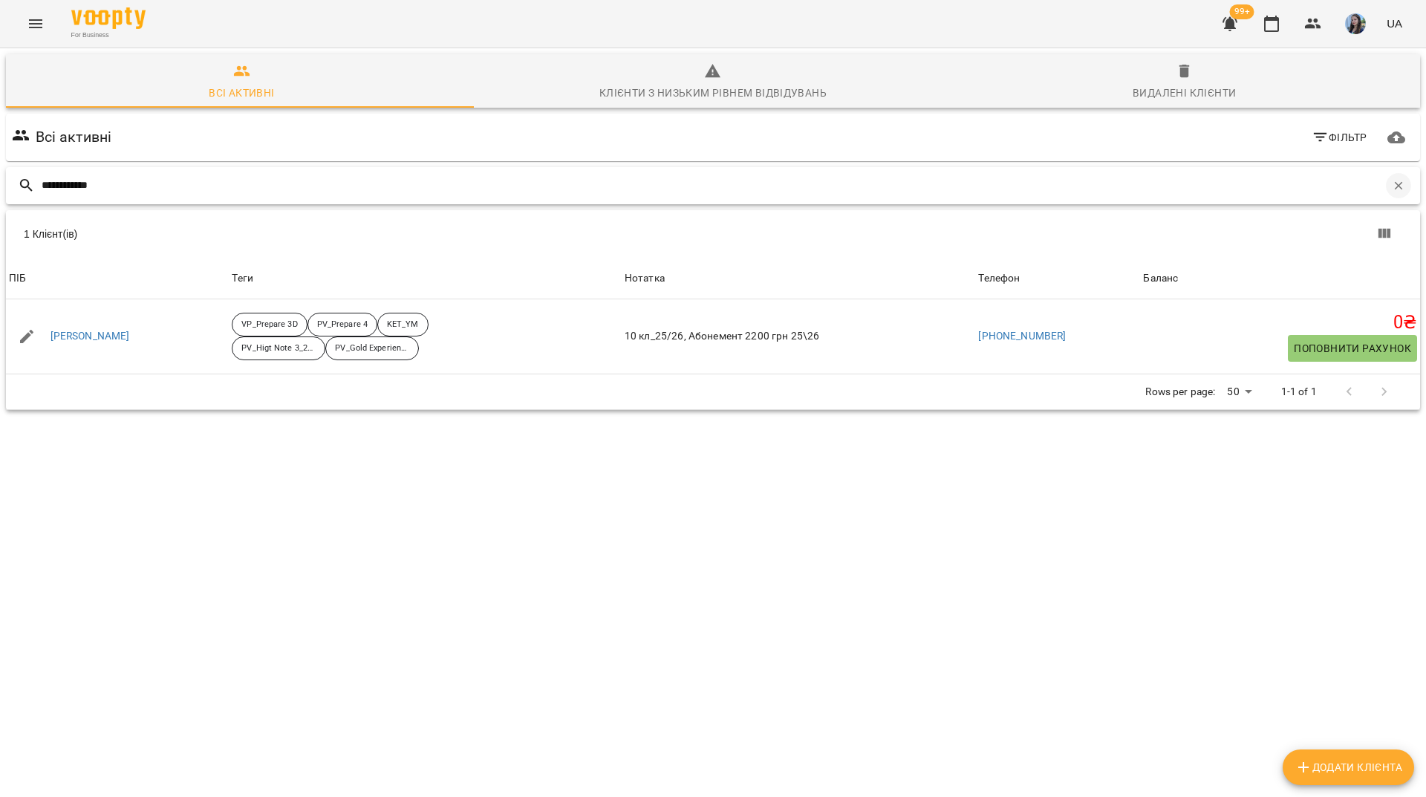
drag, startPoint x: 1387, startPoint y: 189, endPoint x: 1357, endPoint y: 188, distance: 30.5
click at [1392, 189] on icon "button" at bounding box center [1398, 185] width 13 height 13
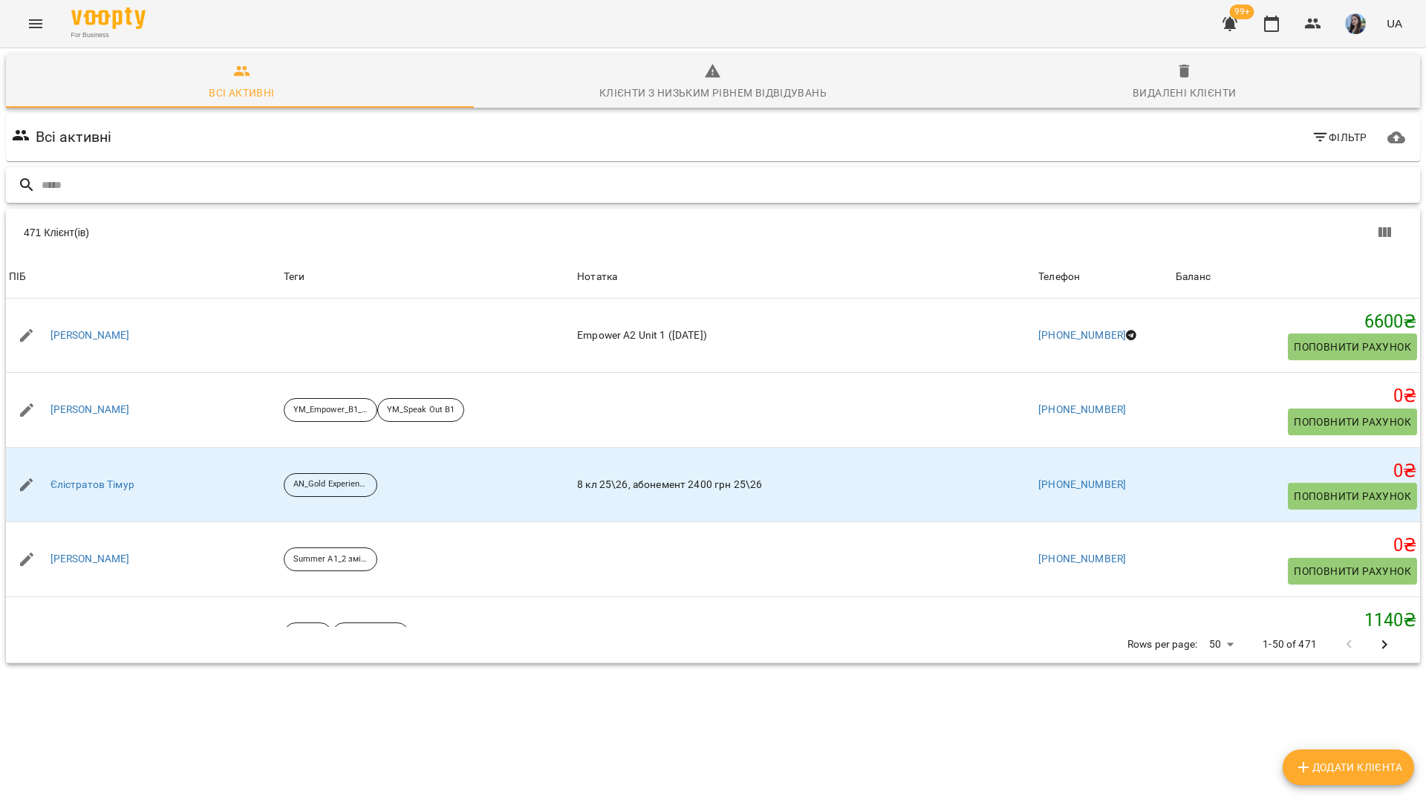
click at [1341, 188] on input "text" at bounding box center [728, 185] width 1373 height 25
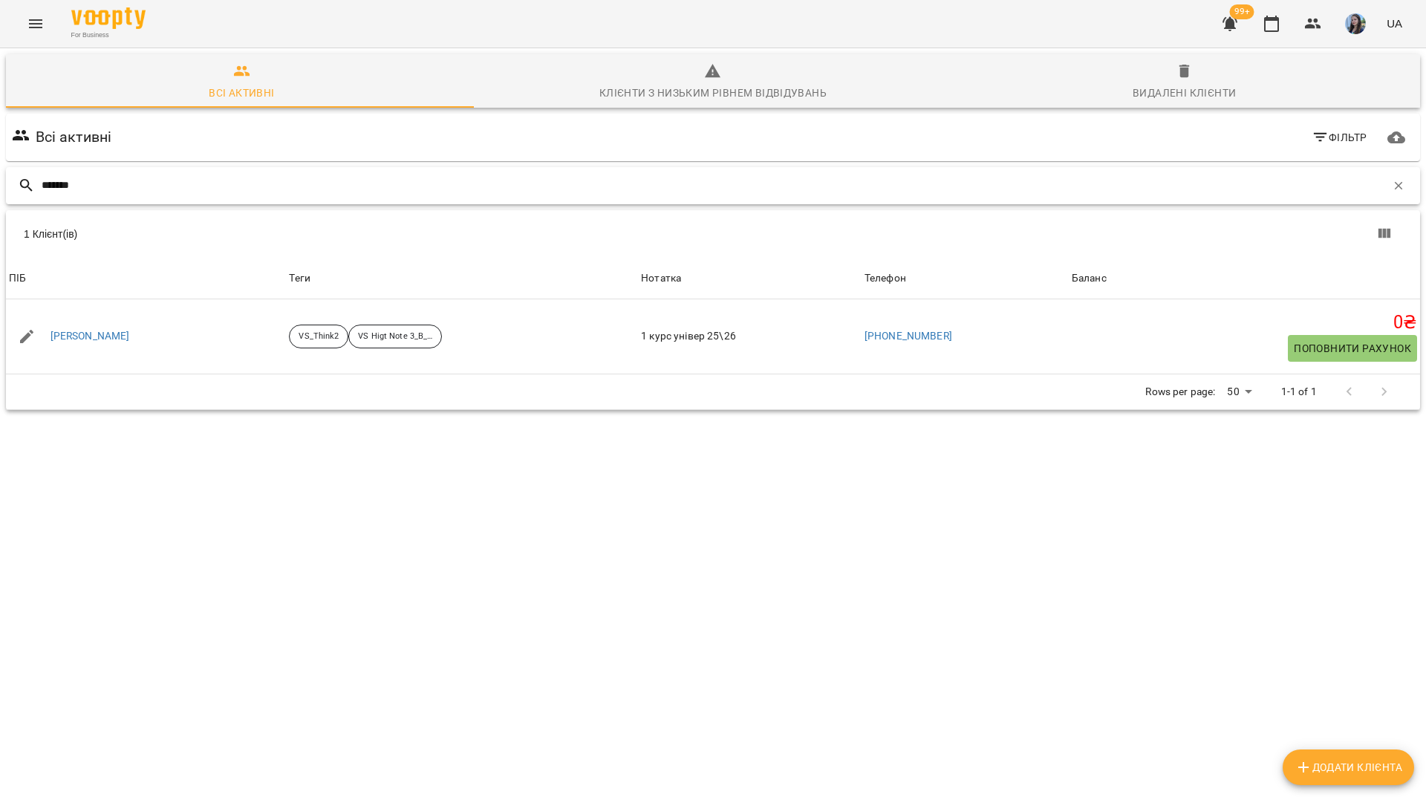
type input "*******"
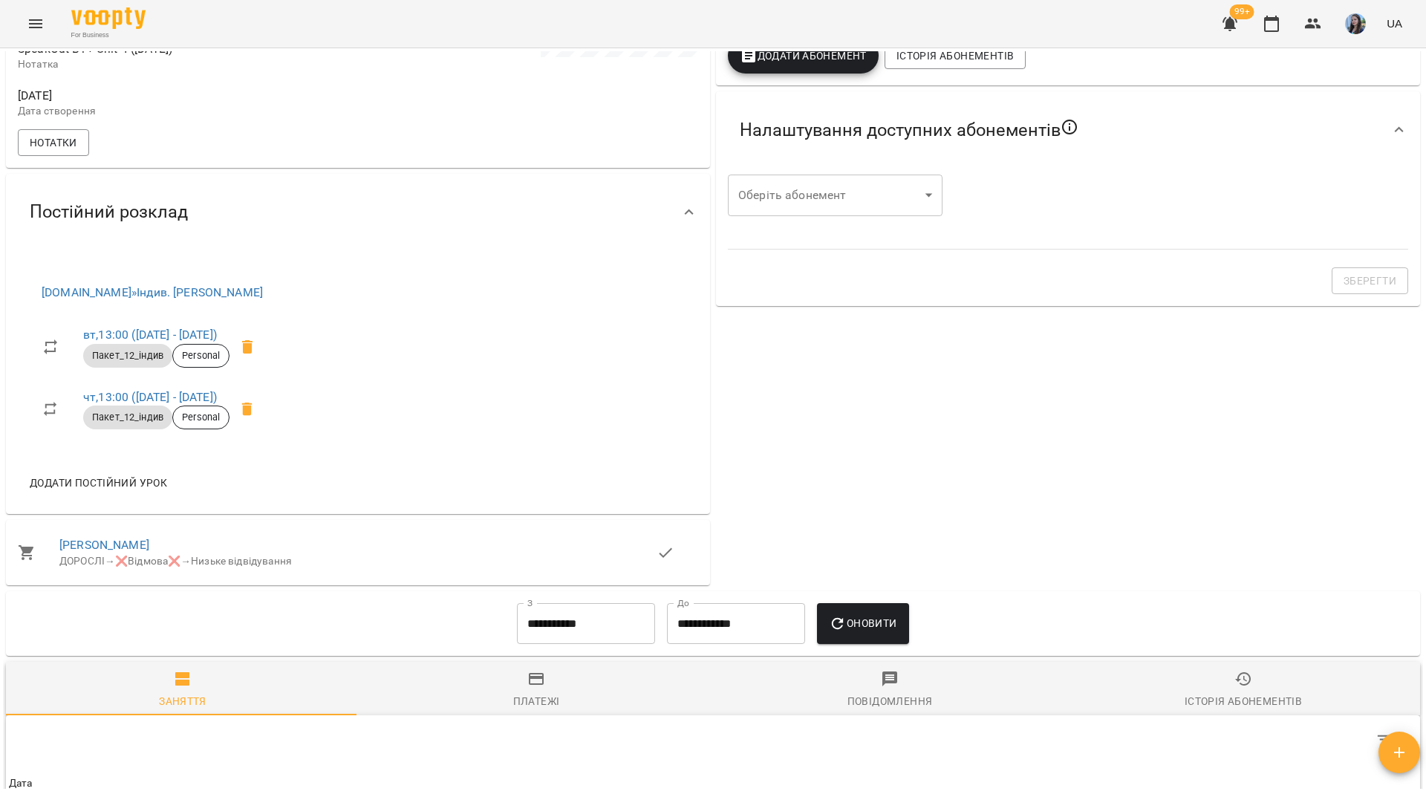
scroll to position [501, 0]
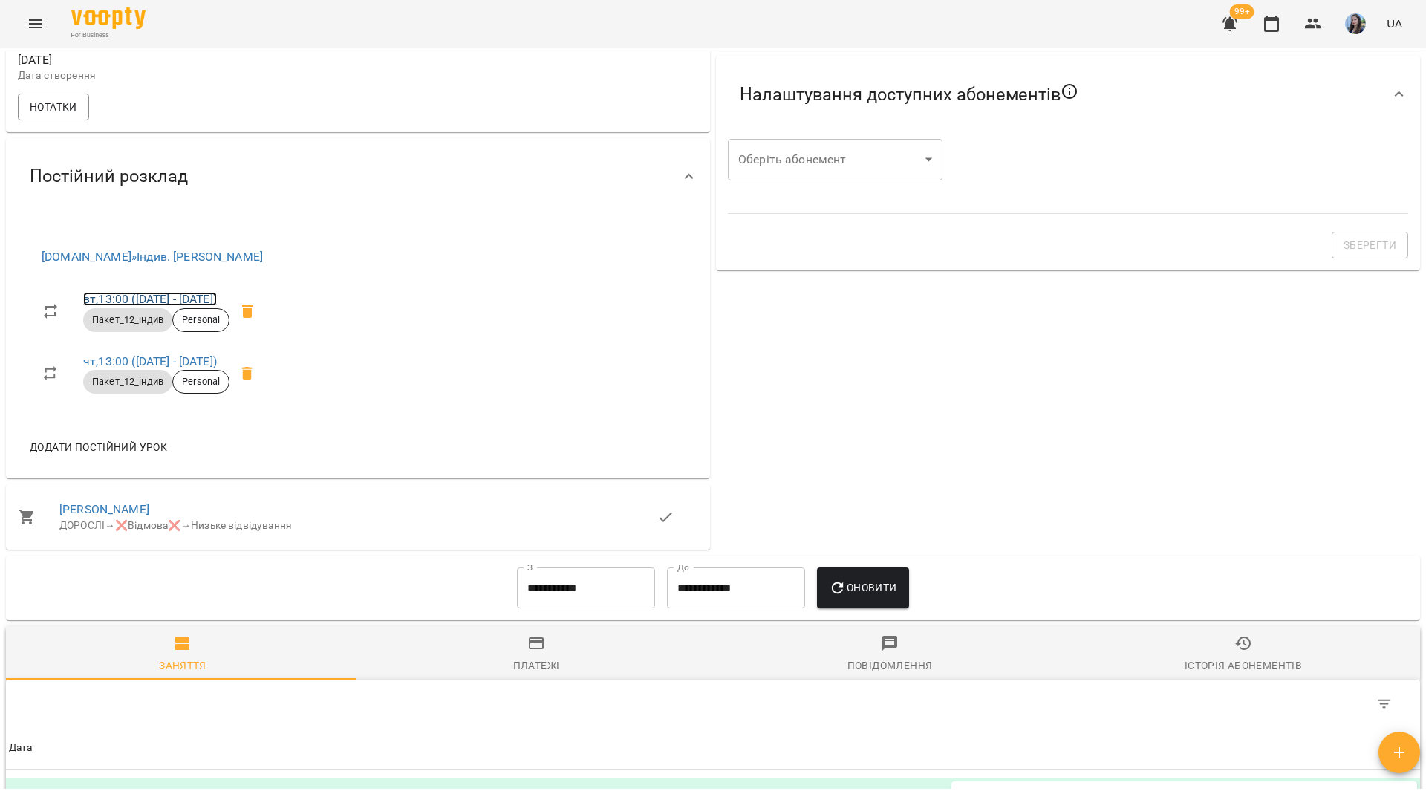
click at [217, 306] on link "вт , 13:00 ([DATE] - [DATE])" at bounding box center [150, 299] width 134 height 14
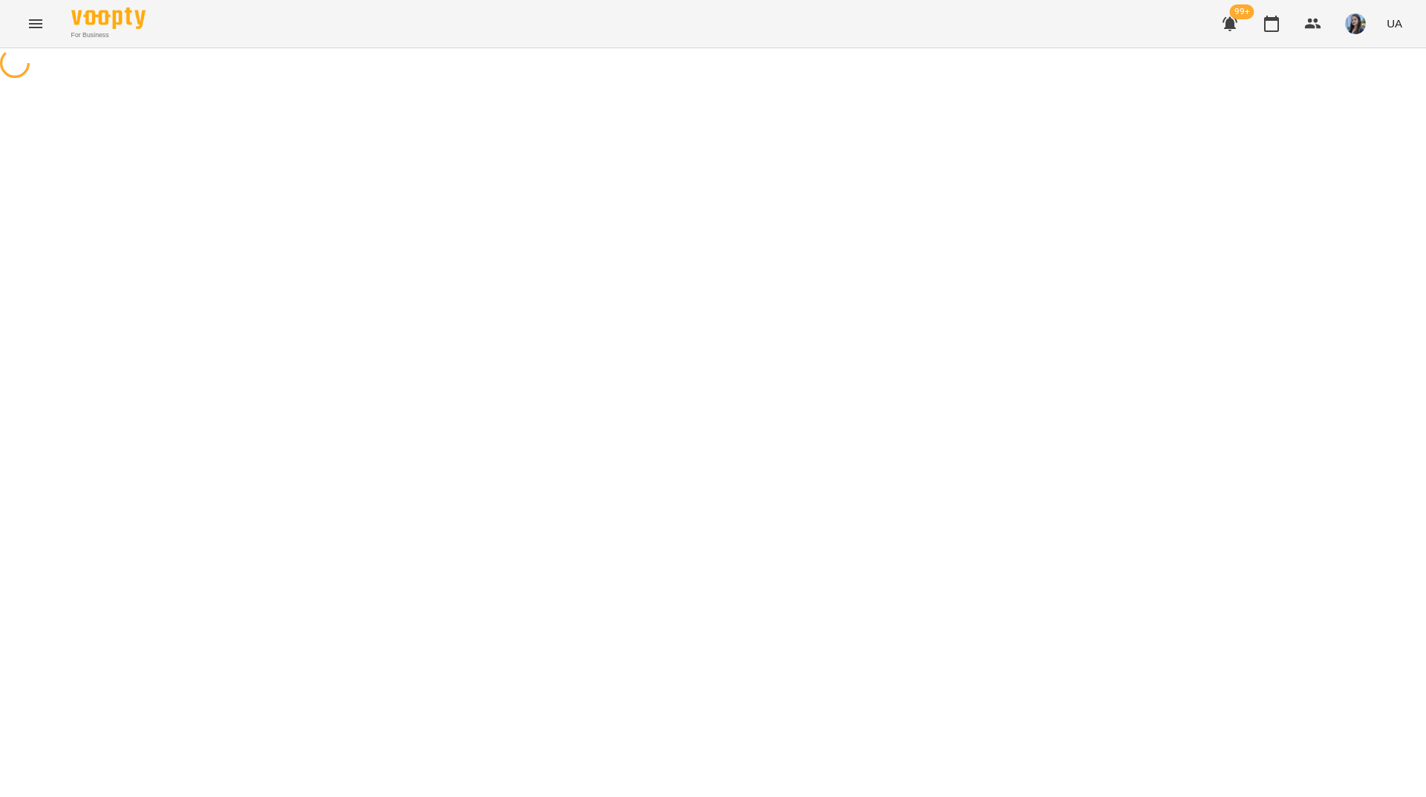
select select "*"
select select "**********"
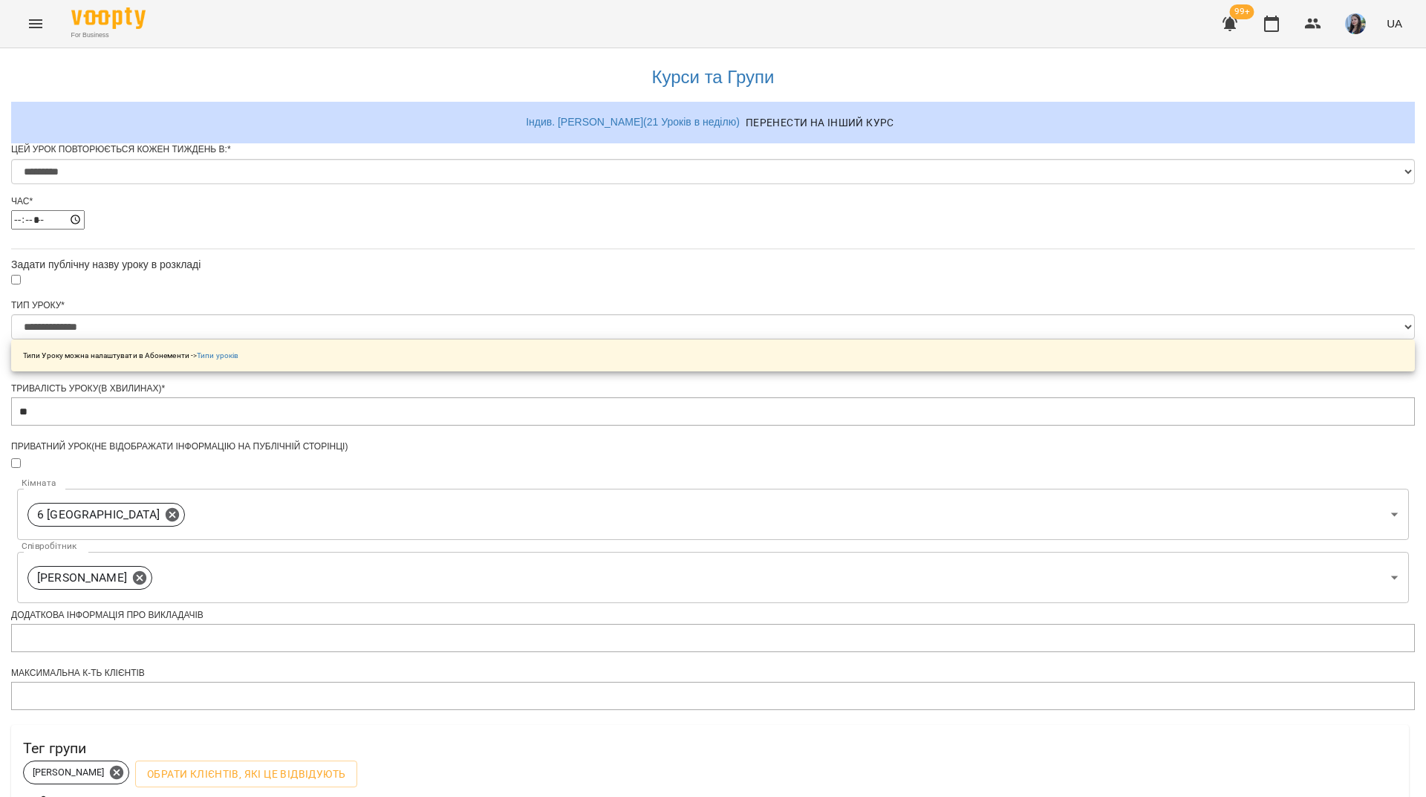
scroll to position [466, 0]
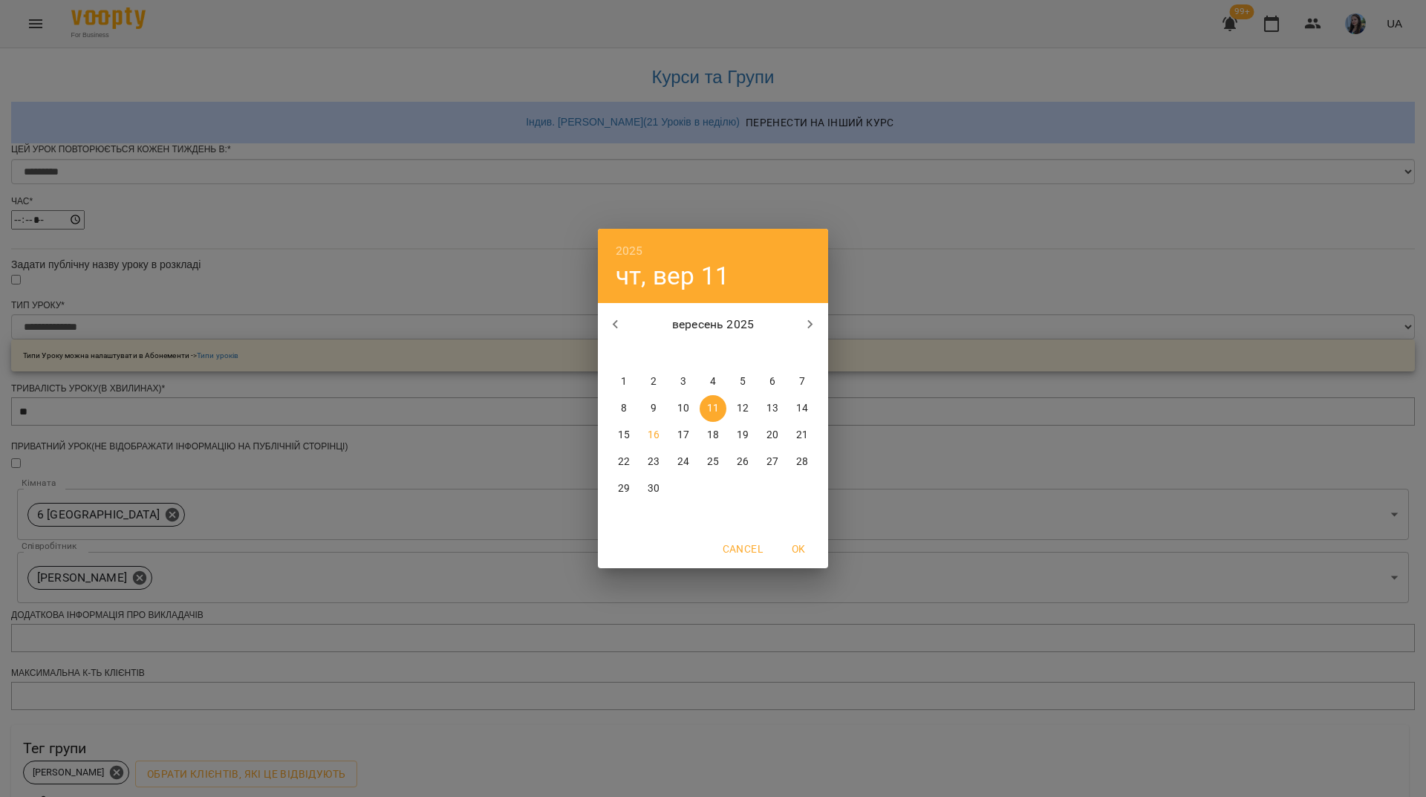
click at [814, 316] on icon "button" at bounding box center [810, 325] width 18 height 18
click at [680, 496] on p "31" at bounding box center [683, 488] width 12 height 15
type input "**********"
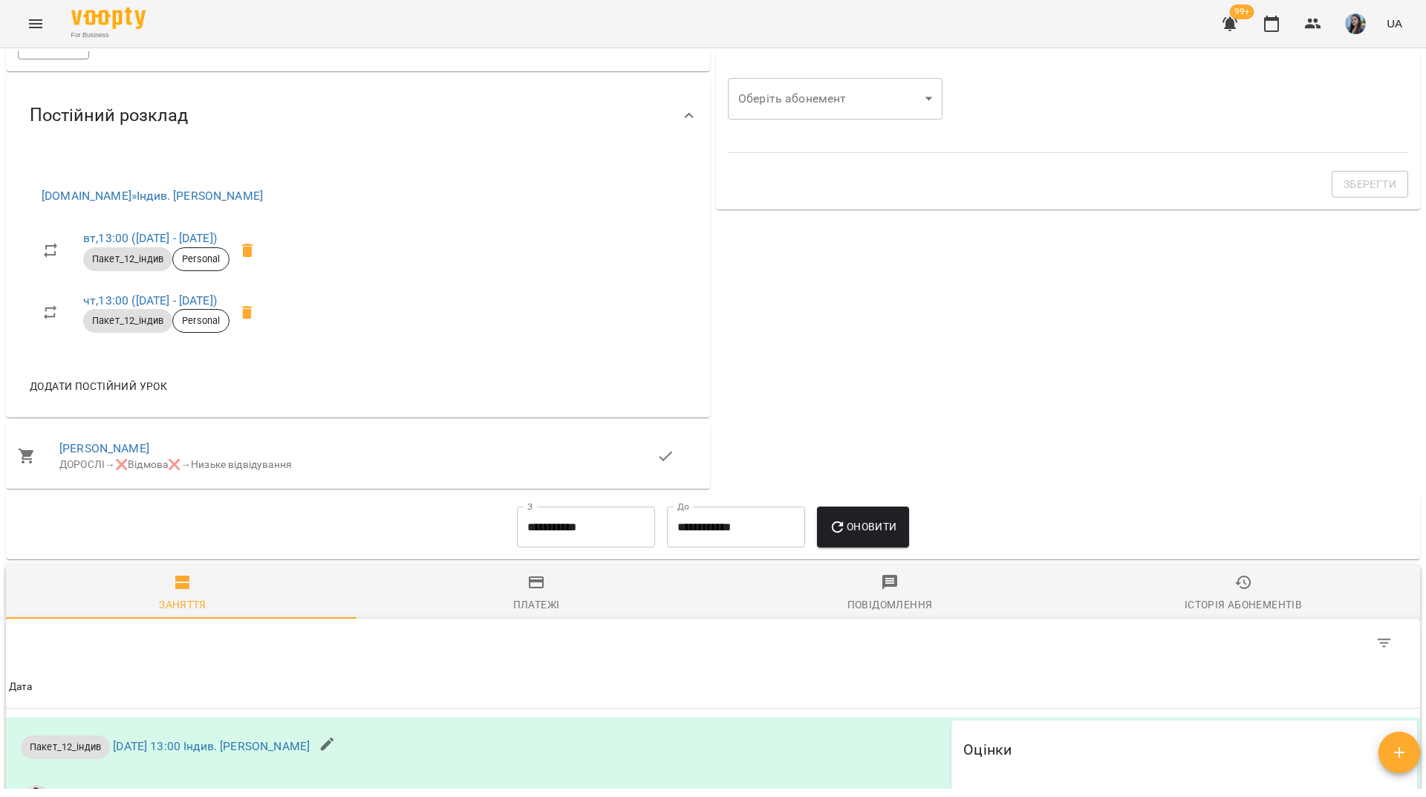
scroll to position [594, 0]
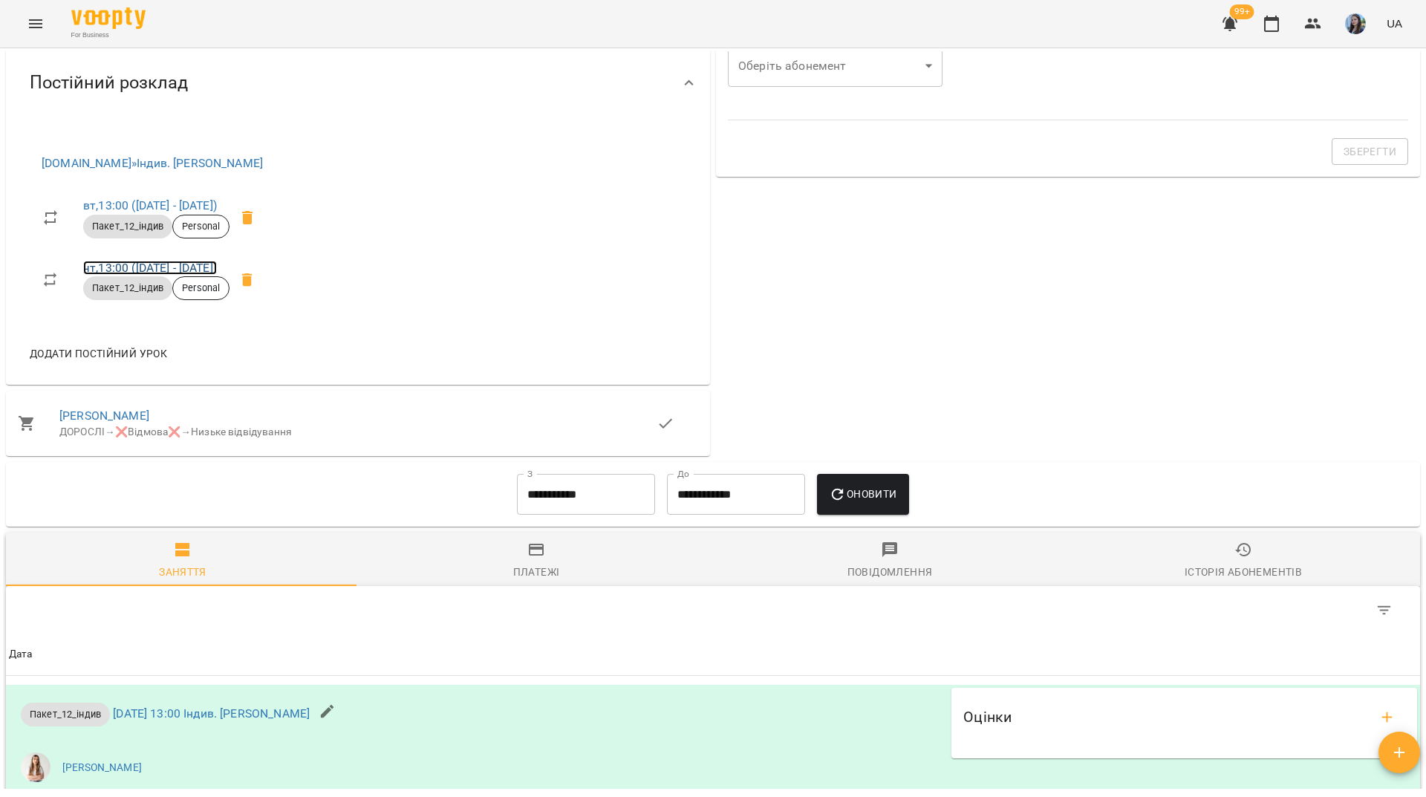
click at [192, 275] on link "чт , 13:00 (24 лип - 11 вер)" at bounding box center [150, 268] width 134 height 14
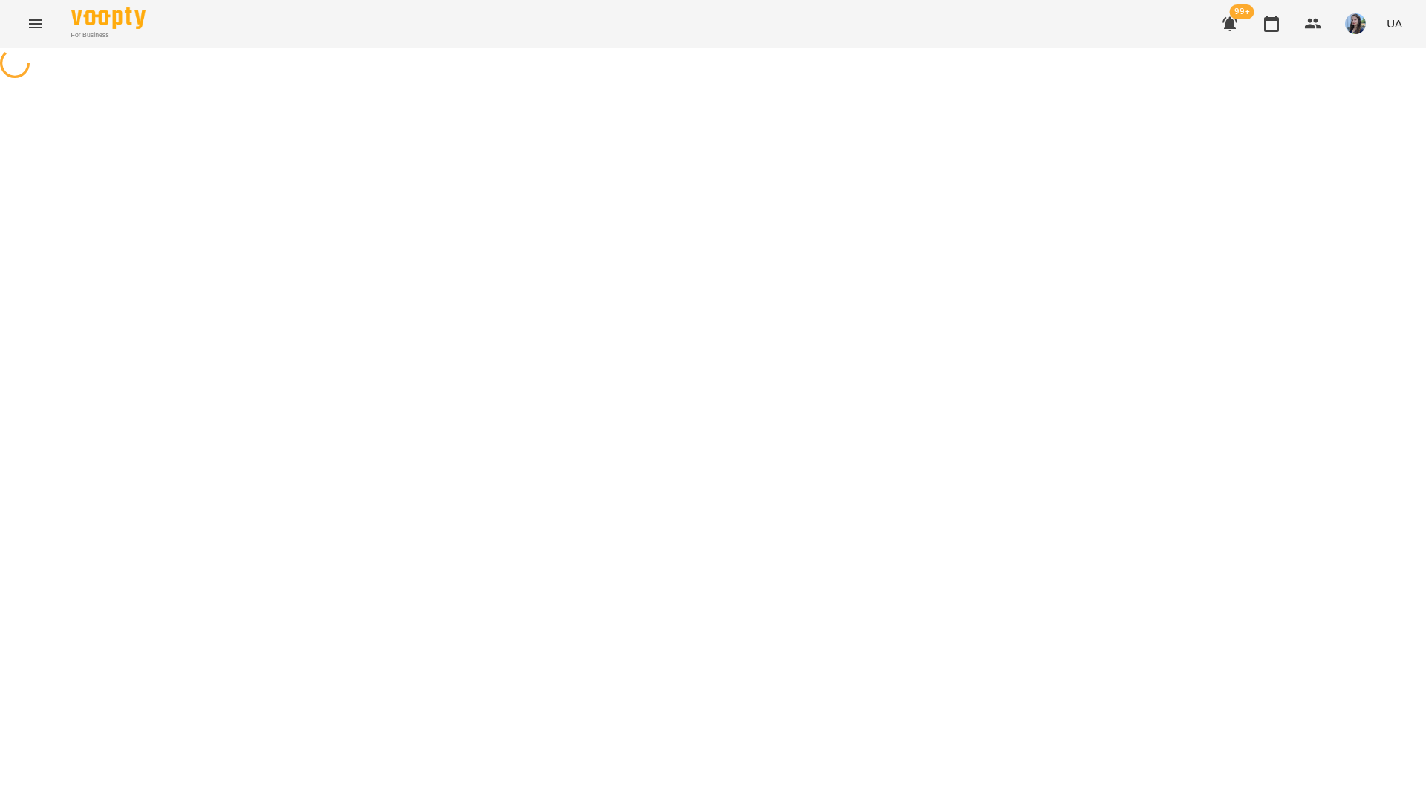
select select "*"
select select "**********"
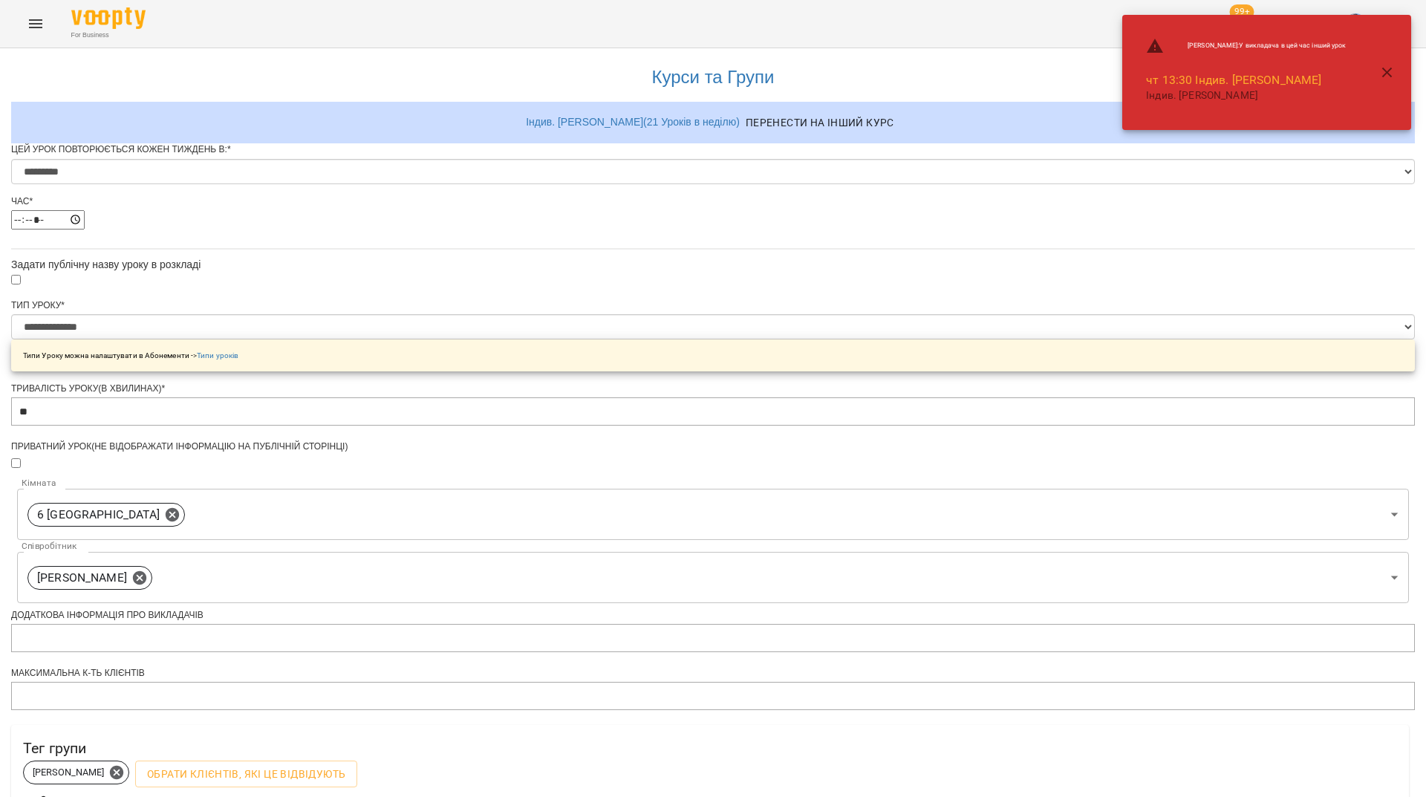
scroll to position [466, 0]
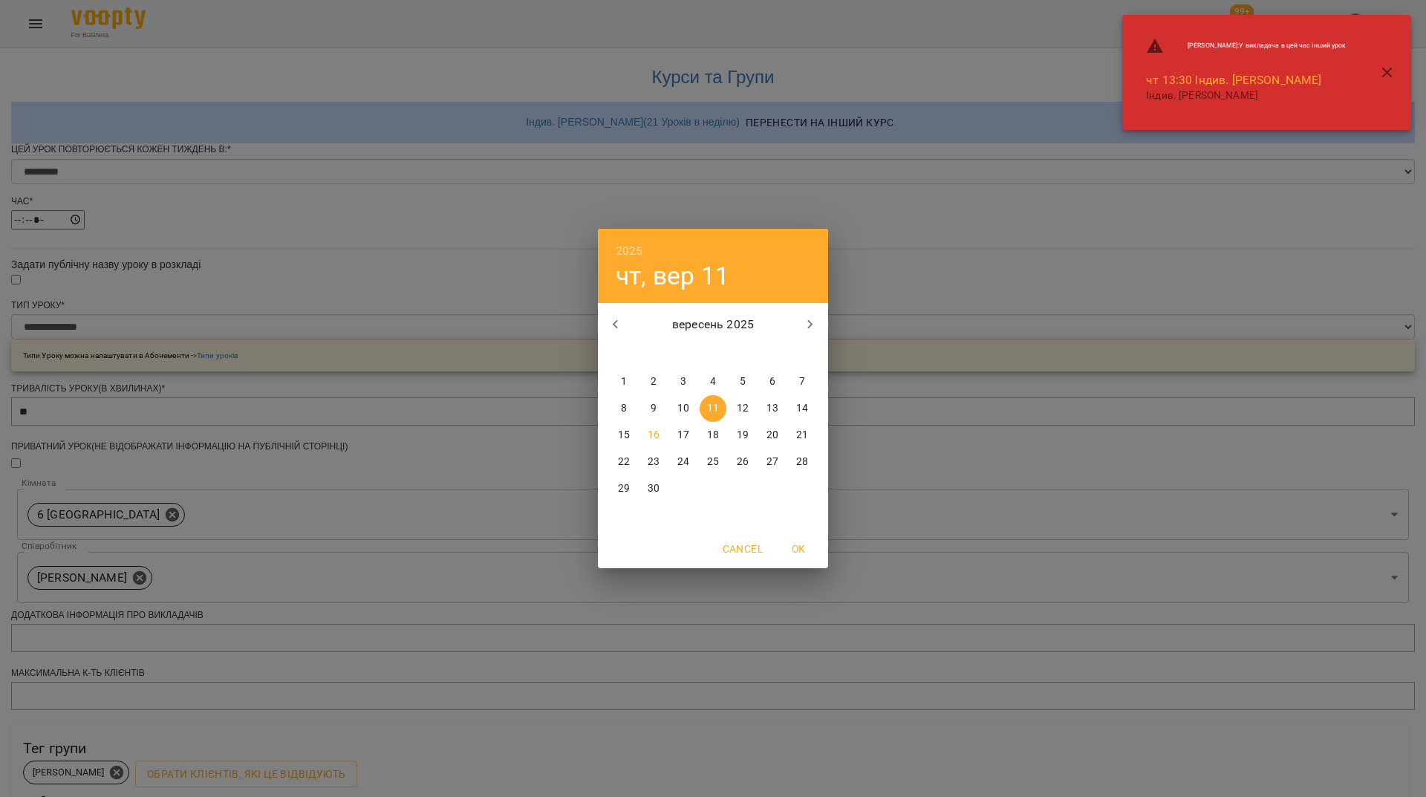
click at [813, 330] on icon "button" at bounding box center [810, 325] width 18 height 18
click at [813, 329] on icon "button" at bounding box center [810, 325] width 18 height 18
click at [682, 497] on button "31" at bounding box center [683, 488] width 27 height 27
type input "**********"
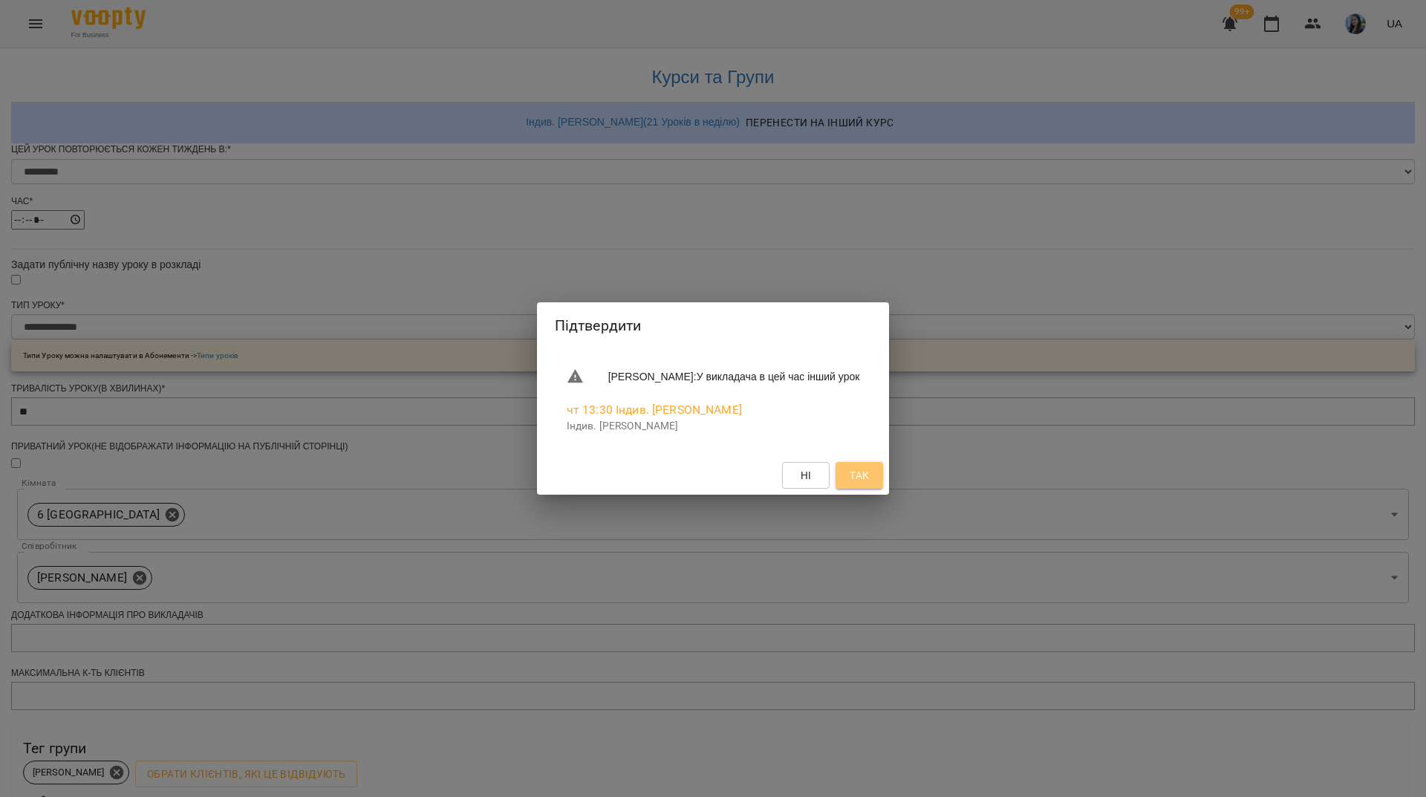
click at [869, 484] on span "Так" at bounding box center [859, 475] width 19 height 18
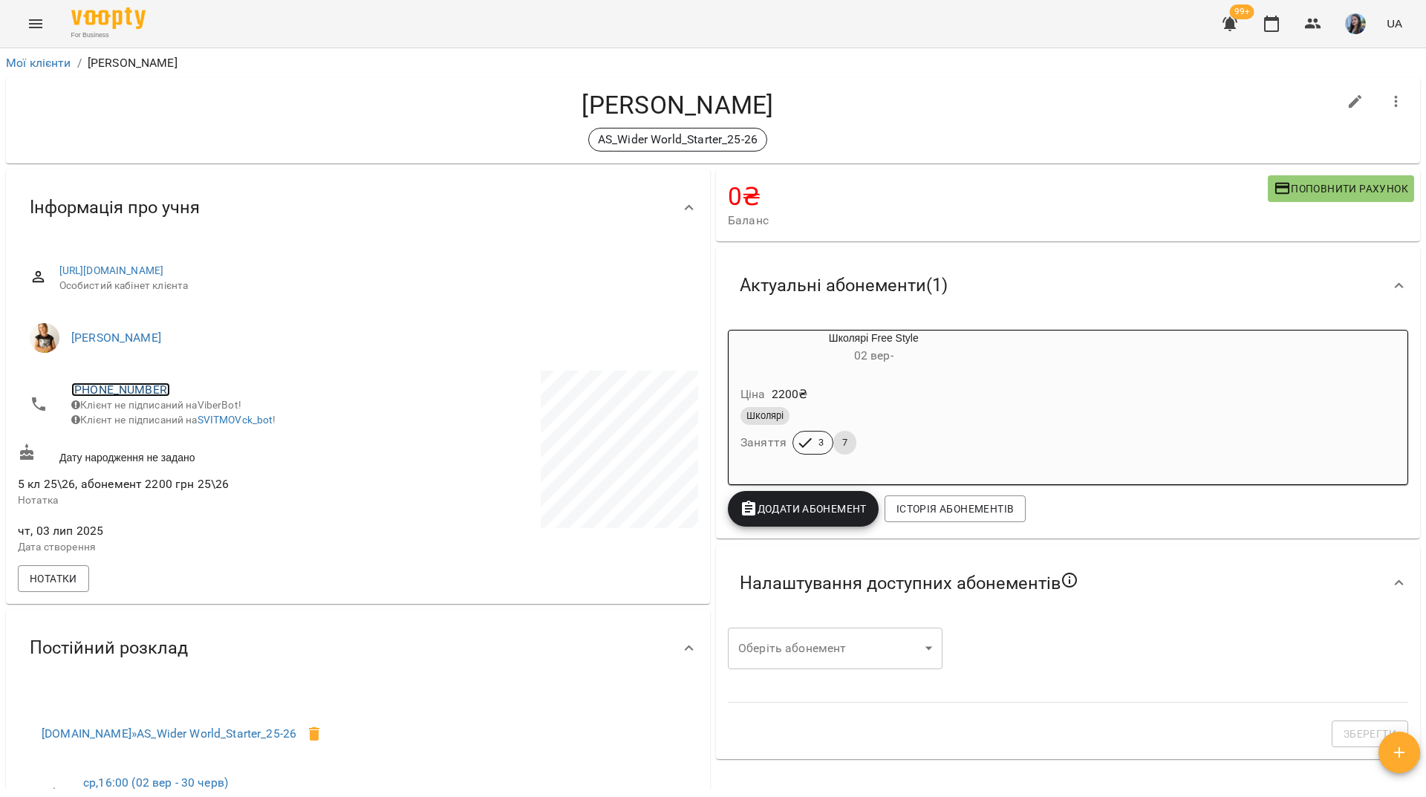
click at [131, 394] on link "[PHONE_NUMBER]" at bounding box center [120, 390] width 99 height 14
click at [191, 426] on img at bounding box center [181, 418] width 22 height 22
click at [564, 16] on div "For Business 99+ UA" at bounding box center [713, 24] width 1426 height 48
click at [117, 386] on link "+380972977936" at bounding box center [120, 390] width 99 height 14
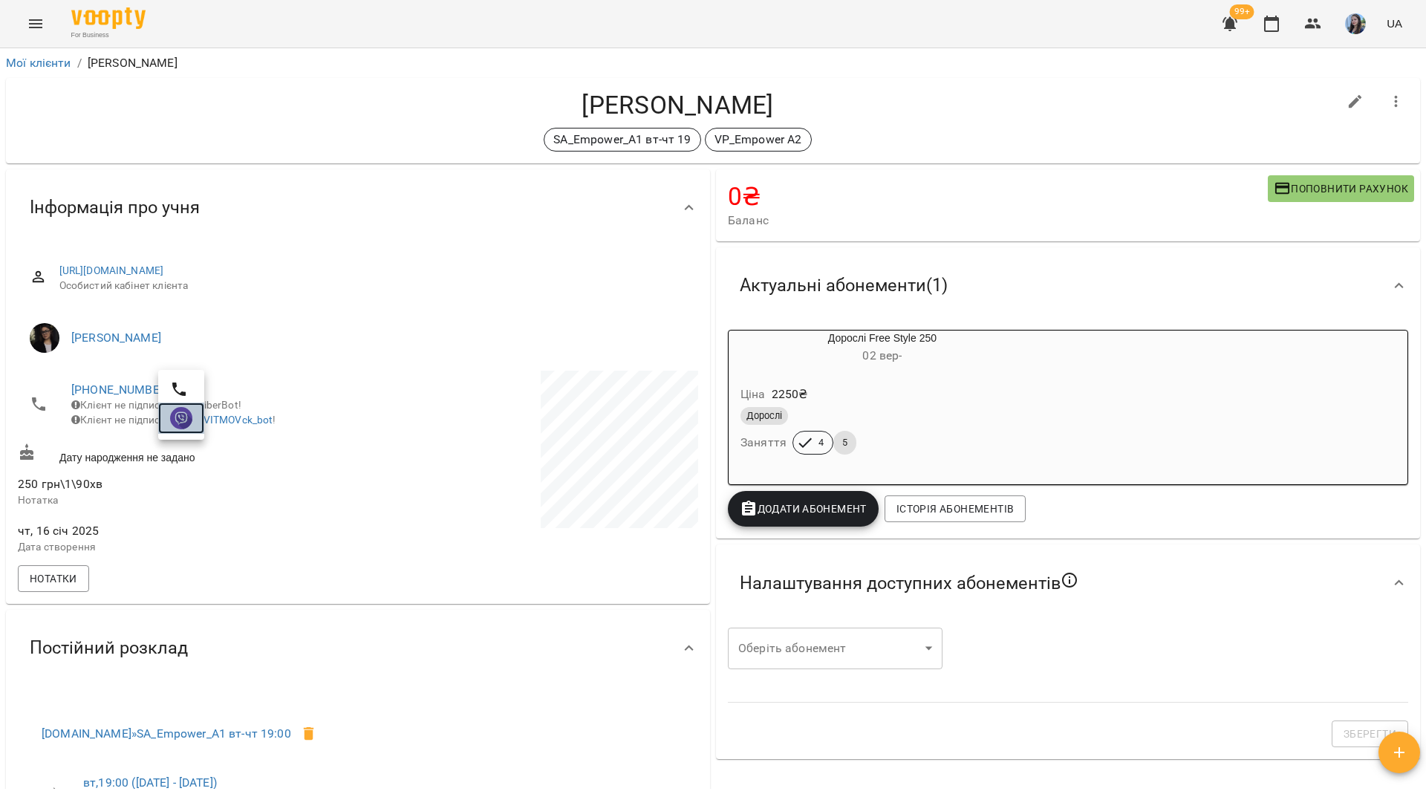
click at [177, 420] on img at bounding box center [181, 418] width 22 height 22
drag, startPoint x: 270, startPoint y: 19, endPoint x: 335, endPoint y: 5, distance: 66.0
click at [280, 20] on div "For Business 99+ UA" at bounding box center [713, 24] width 1426 height 48
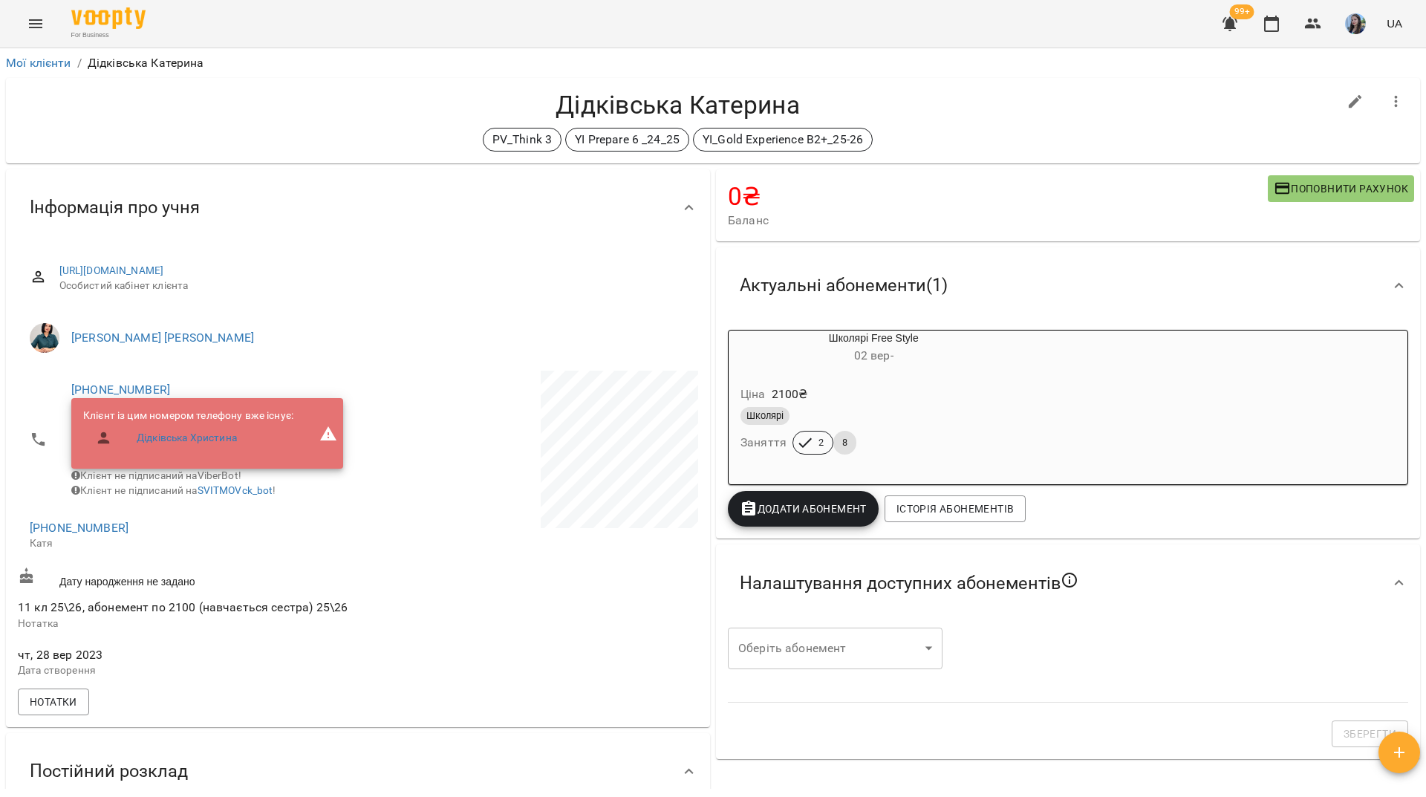
click at [114, 381] on span "[PHONE_NUMBER]" at bounding box center [207, 390] width 272 height 18
click at [118, 388] on link "[PHONE_NUMBER]" at bounding box center [120, 390] width 99 height 14
click at [170, 417] on img at bounding box center [181, 418] width 22 height 22
click at [616, 20] on div "For Business 99+ UA" at bounding box center [713, 24] width 1426 height 48
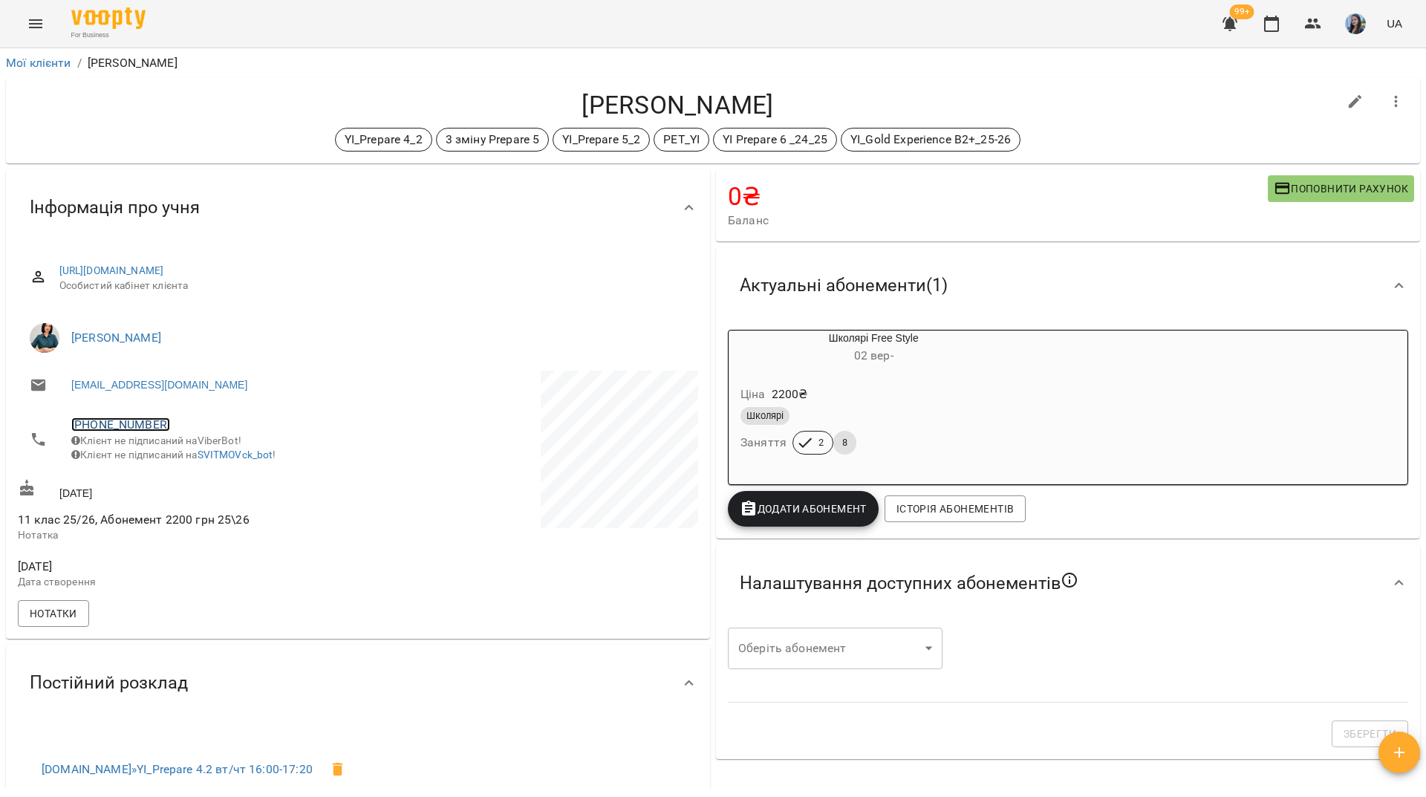
click at [146, 429] on link "[PHONE_NUMBER]" at bounding box center [120, 424] width 99 height 14
click at [183, 450] on img at bounding box center [181, 454] width 22 height 22
drag, startPoint x: 514, startPoint y: 18, endPoint x: 590, endPoint y: 3, distance: 77.2
click at [514, 18] on div "For Business 99+ UA" at bounding box center [713, 24] width 1426 height 48
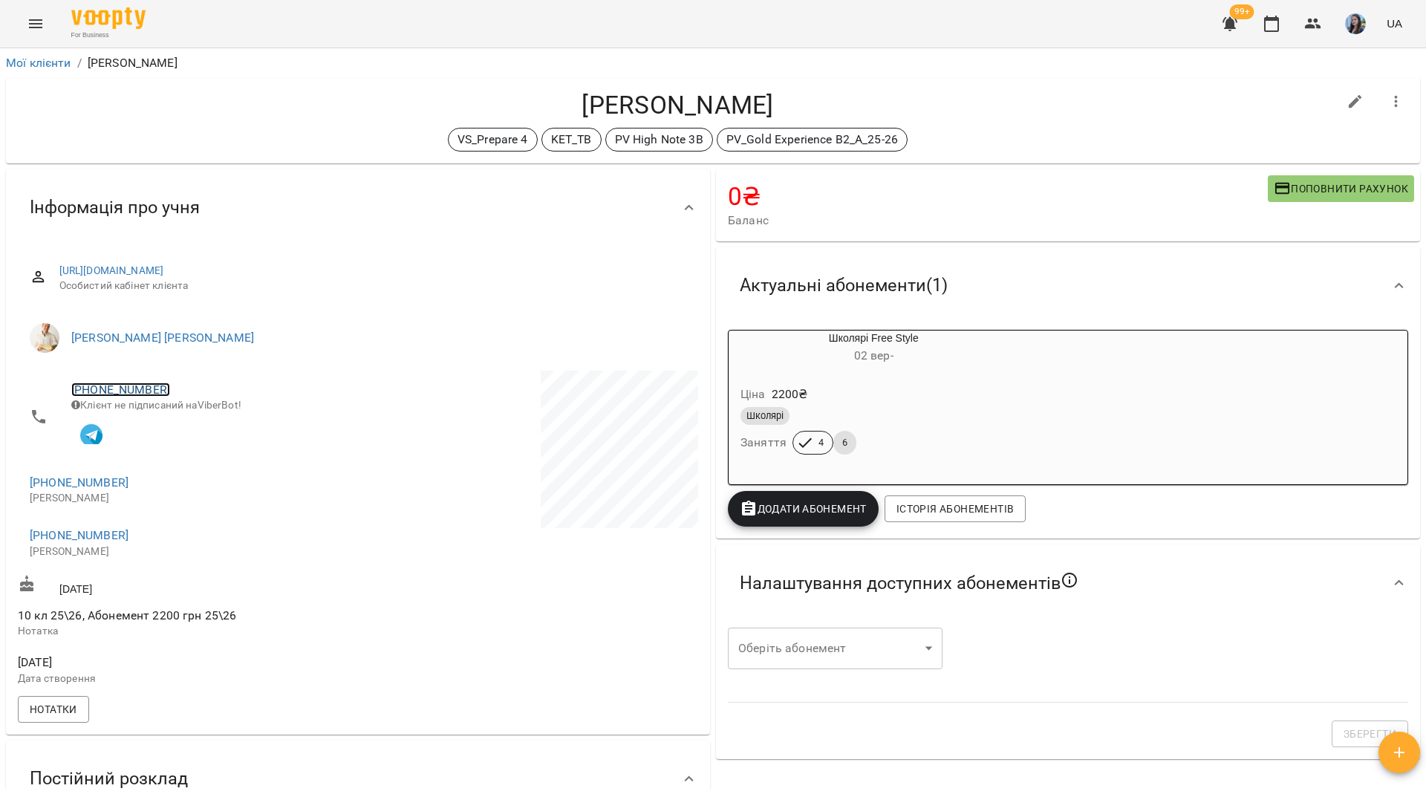
click at [156, 390] on link "+380682452805" at bounding box center [120, 390] width 99 height 14
click at [180, 420] on img at bounding box center [181, 418] width 22 height 22
click at [241, 27] on div "For Business 99+ UA" at bounding box center [713, 24] width 1426 height 48
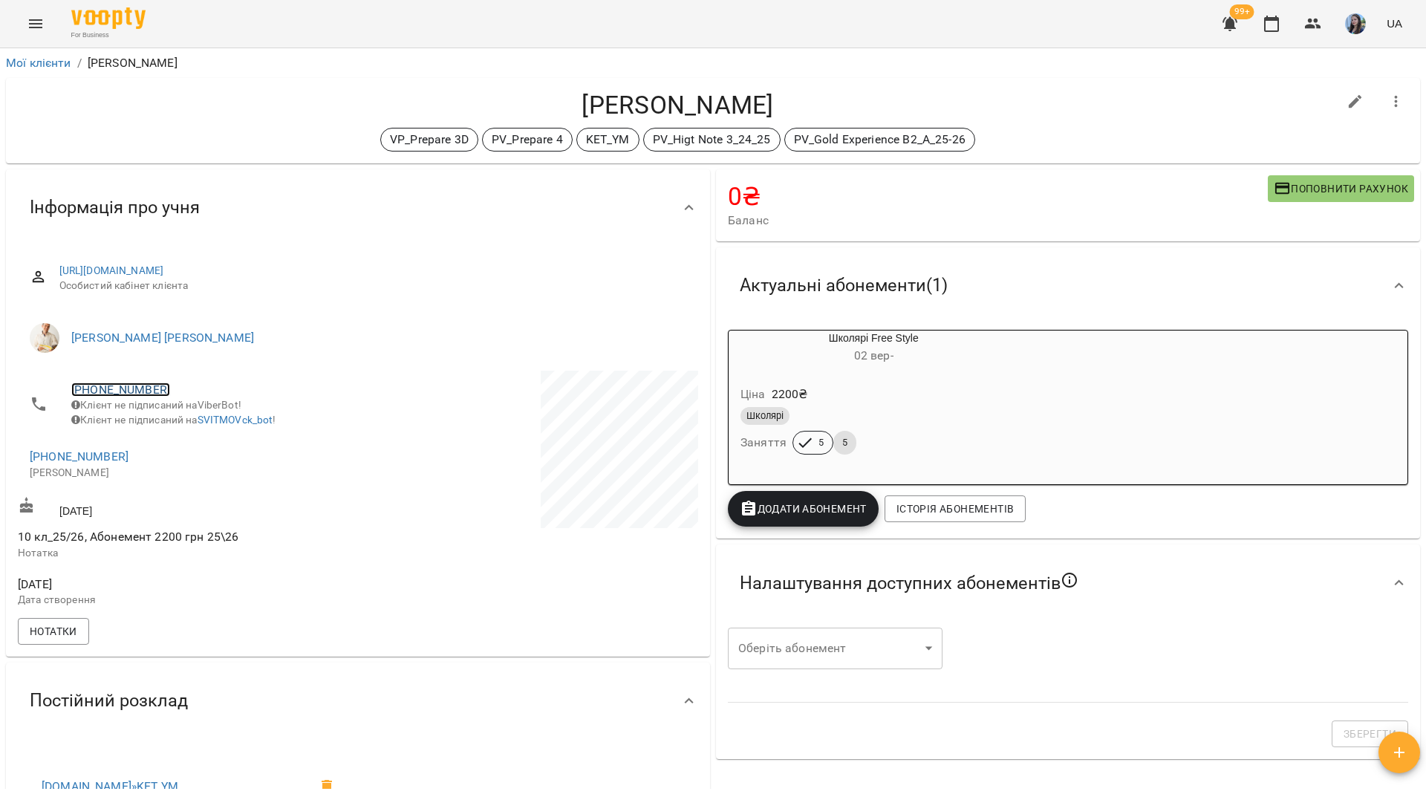
click at [135, 387] on link "+380634280960" at bounding box center [120, 390] width 99 height 14
click at [180, 420] on img at bounding box center [181, 418] width 22 height 22
click at [146, 388] on link "+380634280960" at bounding box center [120, 390] width 99 height 14
click at [186, 424] on img at bounding box center [181, 418] width 22 height 22
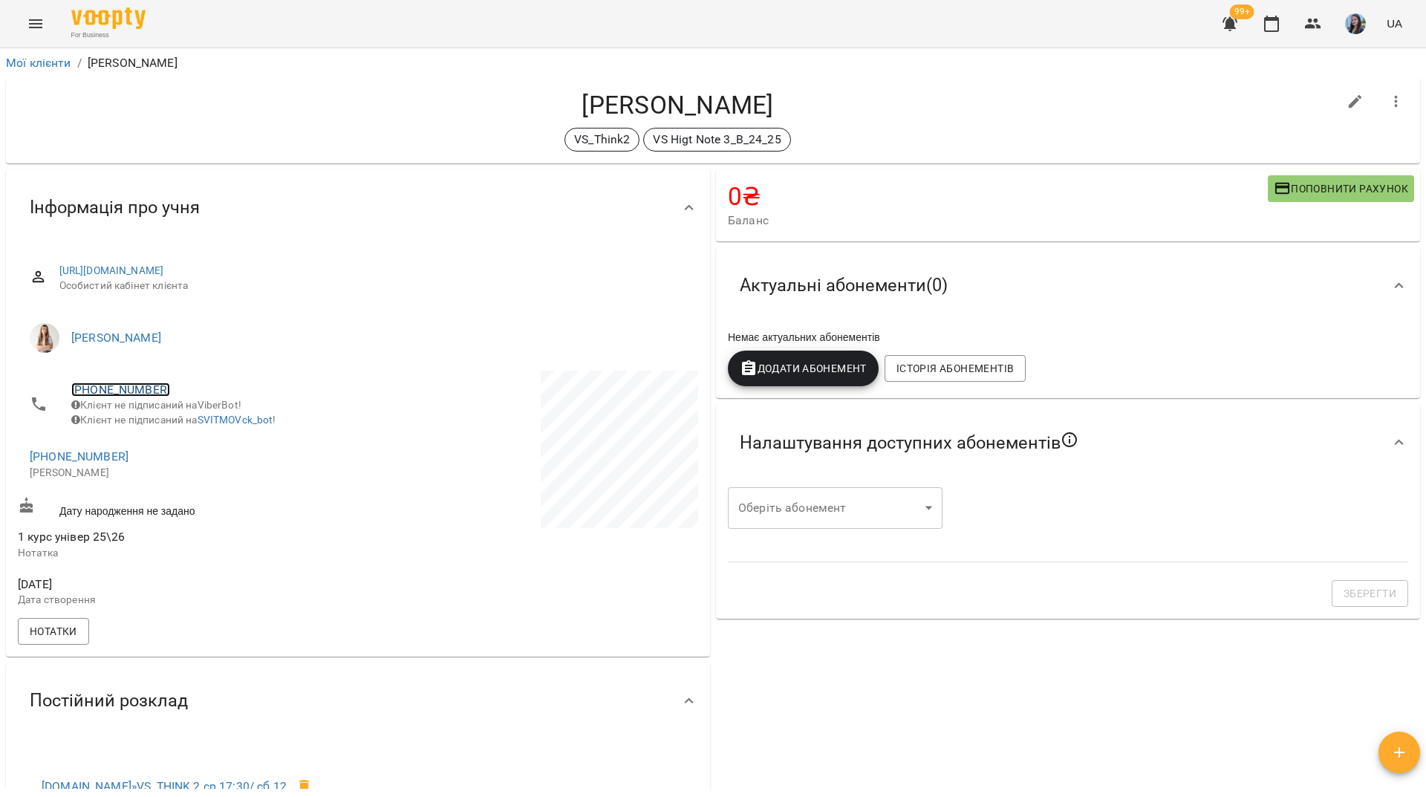
click at [124, 390] on link "[PHONE_NUMBER]" at bounding box center [120, 390] width 99 height 14
click at [188, 429] on img at bounding box center [181, 418] width 22 height 22
click at [131, 386] on link "[PHONE_NUMBER]" at bounding box center [120, 390] width 99 height 14
click at [187, 419] on img at bounding box center [181, 418] width 22 height 22
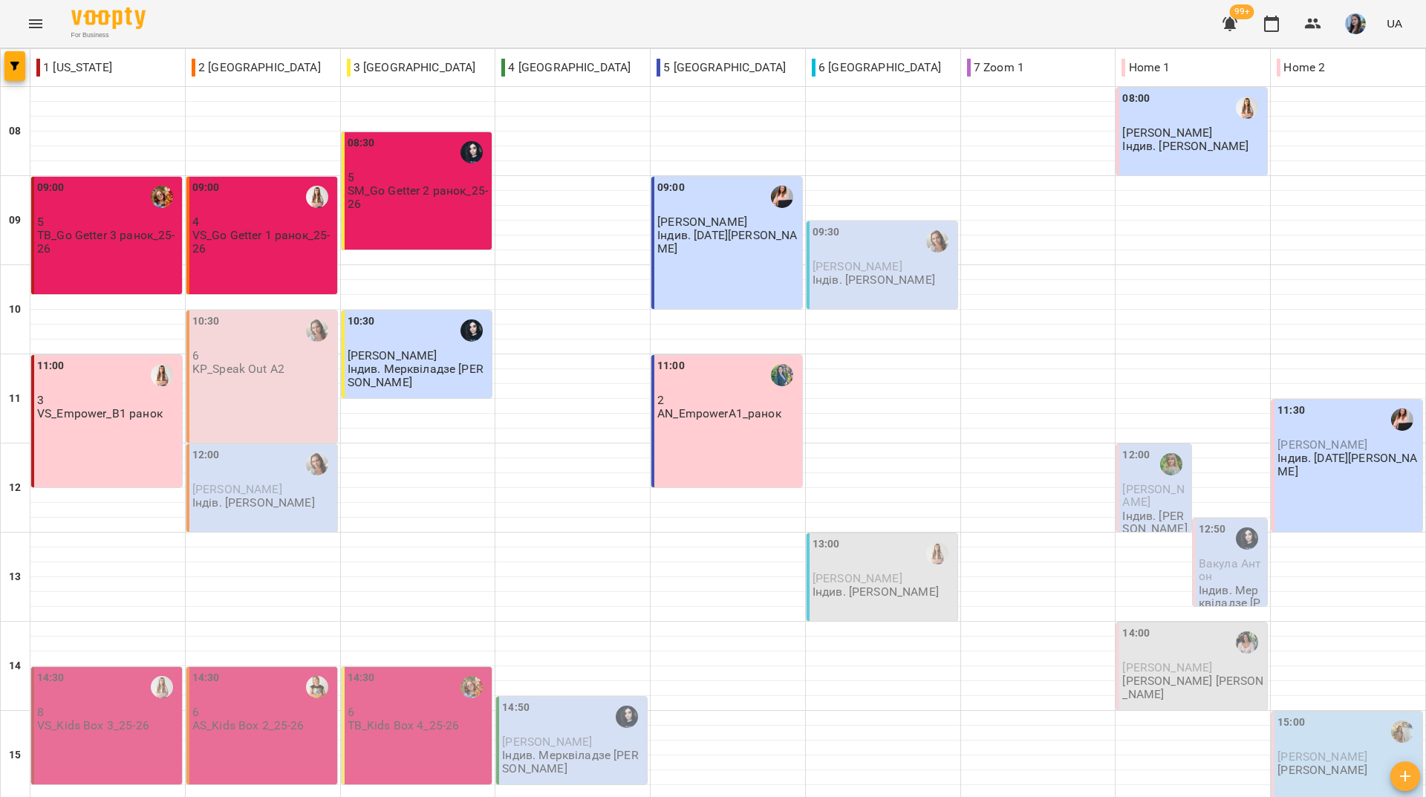
scroll to position [547, 0]
